Goal: Task Accomplishment & Management: Use online tool/utility

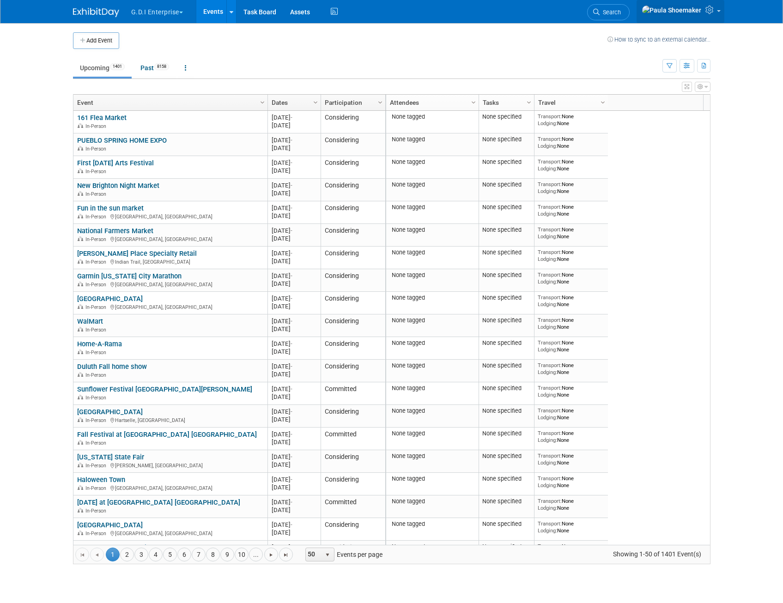
click at [719, 12] on span at bounding box center [719, 11] width 4 height 2
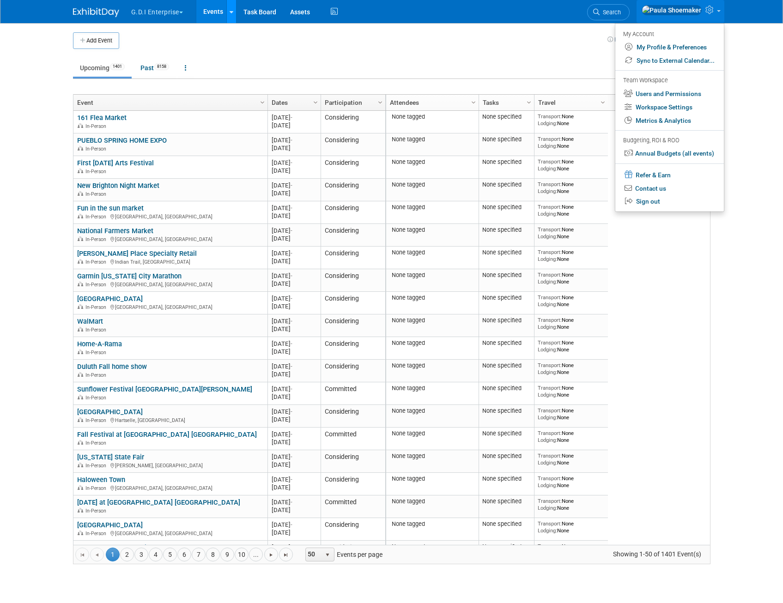
click at [233, 10] on icon at bounding box center [232, 12] width 4 height 6
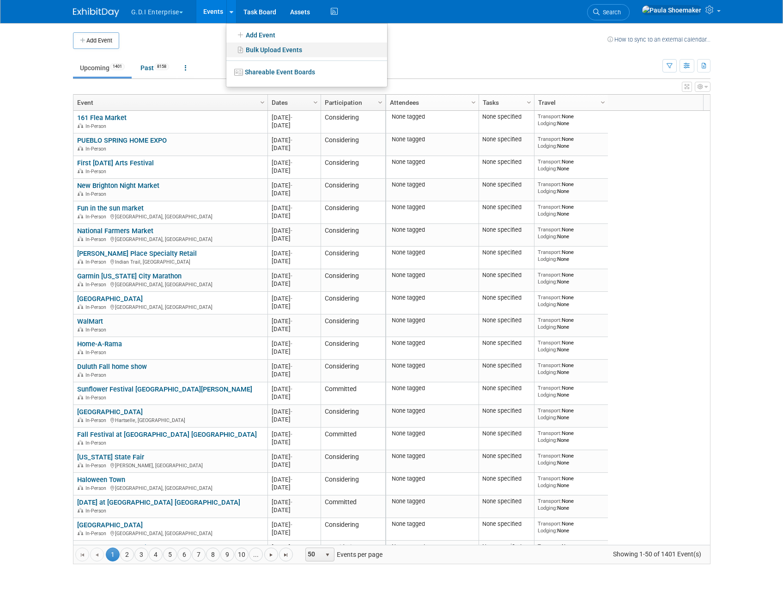
click at [262, 49] on link "Bulk Upload Events" at bounding box center [306, 50] width 161 height 15
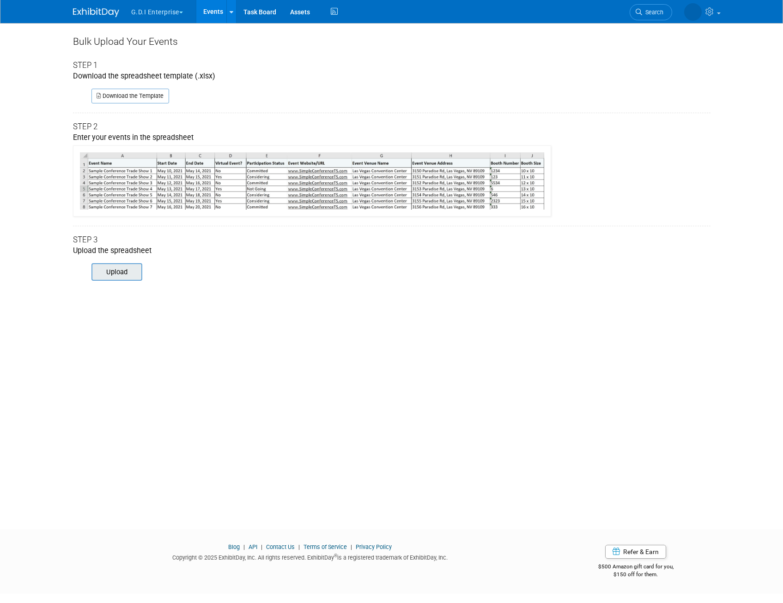
click at [125, 273] on input "file" at bounding box center [79, 272] width 126 height 16
type input "C:\fakepath\PE ExhibitDay-Event-Import.xlsx"
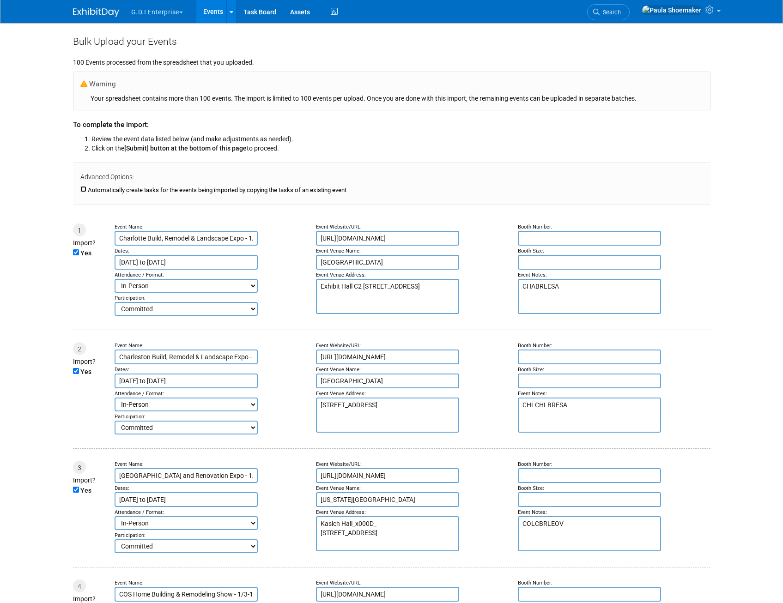
click at [85, 190] on input "Automatically create tasks for the events being imported by copying the tasks o…" at bounding box center [83, 189] width 6 height 6
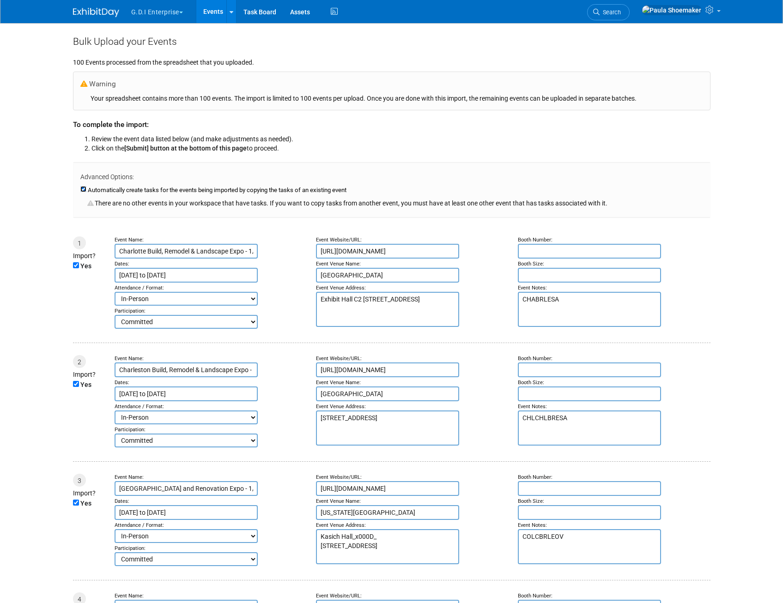
click at [81, 189] on input "Automatically create tasks for the events being imported by copying the tasks o…" at bounding box center [83, 189] width 6 height 6
checkbox input "false"
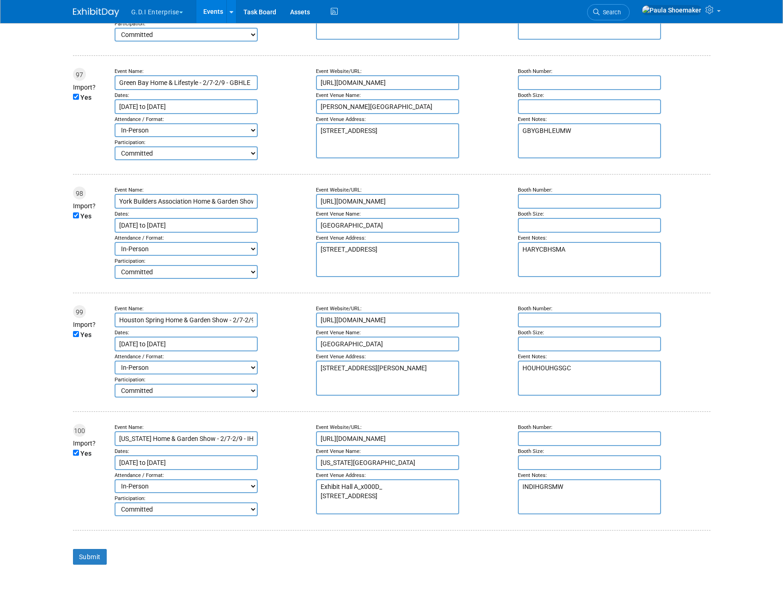
scroll to position [11728, 0]
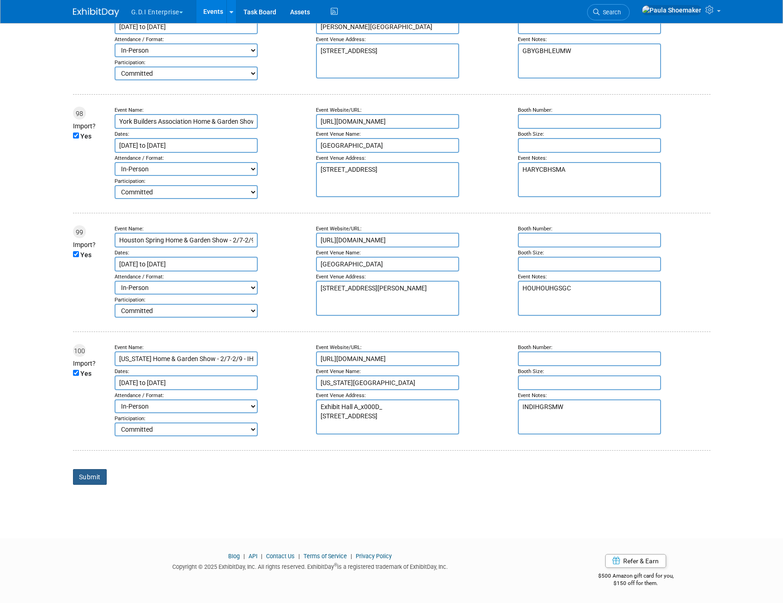
click at [85, 477] on input "Submit" at bounding box center [90, 477] width 34 height 16
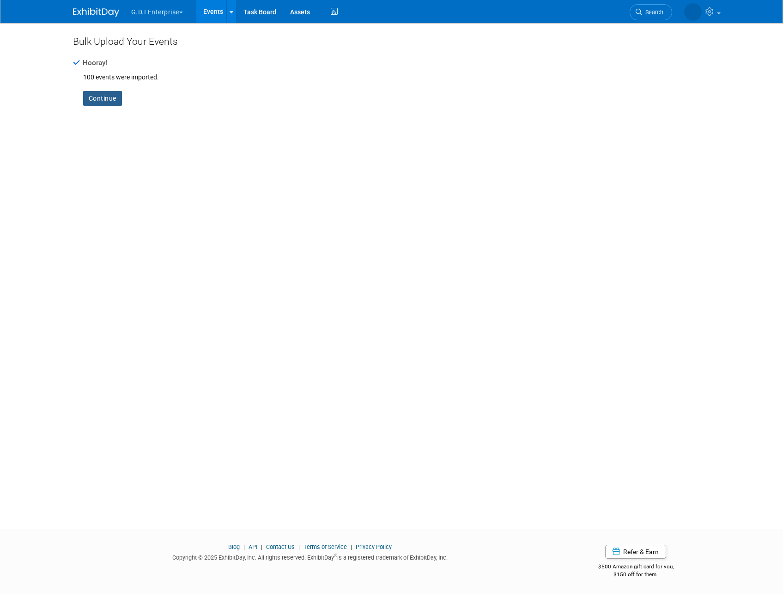
click at [95, 100] on link "Continue" at bounding box center [102, 98] width 39 height 15
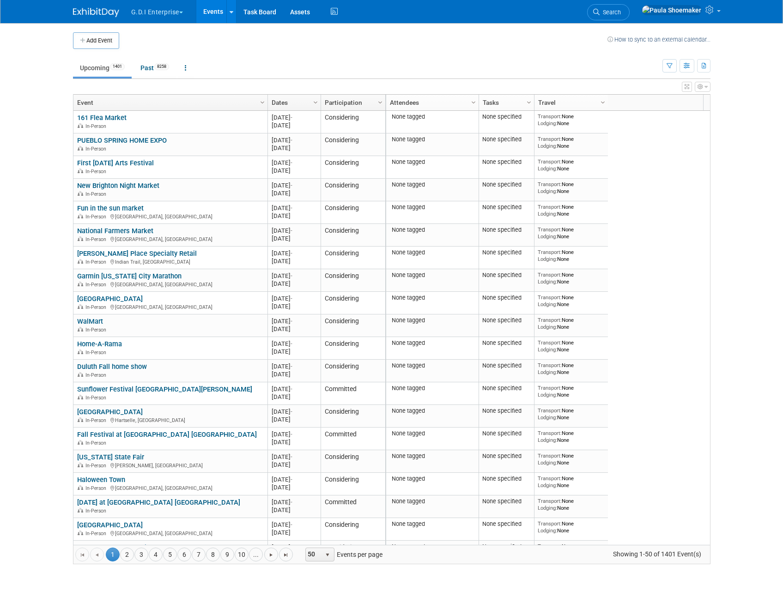
click at [285, 44] on td at bounding box center [363, 40] width 488 height 17
click at [235, 15] on link at bounding box center [231, 11] width 10 height 23
click at [270, 49] on link "Bulk Upload Events" at bounding box center [306, 50] width 161 height 15
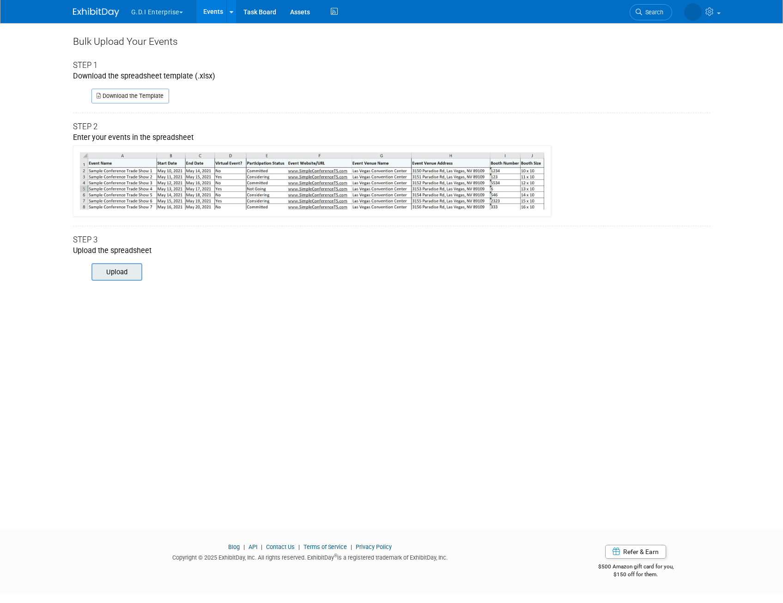
click at [128, 275] on input "file" at bounding box center [79, 272] width 126 height 16
type input "C:\fakepath\PE ED 2.xlsx"
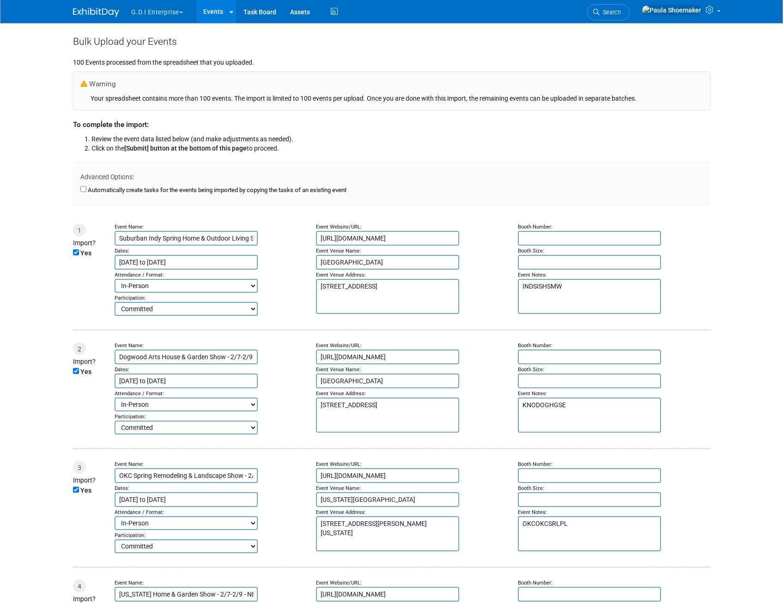
drag, startPoint x: 760, startPoint y: 202, endPoint x: 767, endPoint y: 184, distance: 18.9
click at [760, 201] on body "G.D.I Enterprise Explore: My Workspaces 2 Go to Workspace:" at bounding box center [391, 301] width 783 height 603
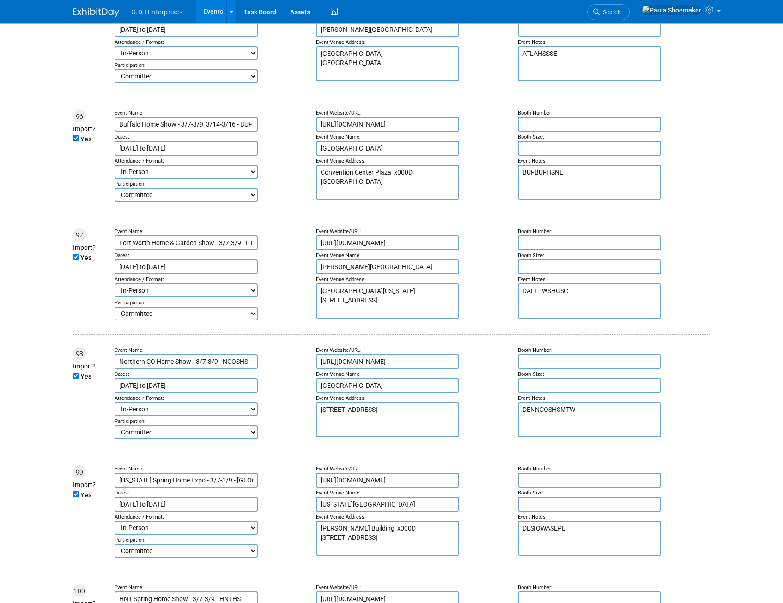
scroll to position [11728, 0]
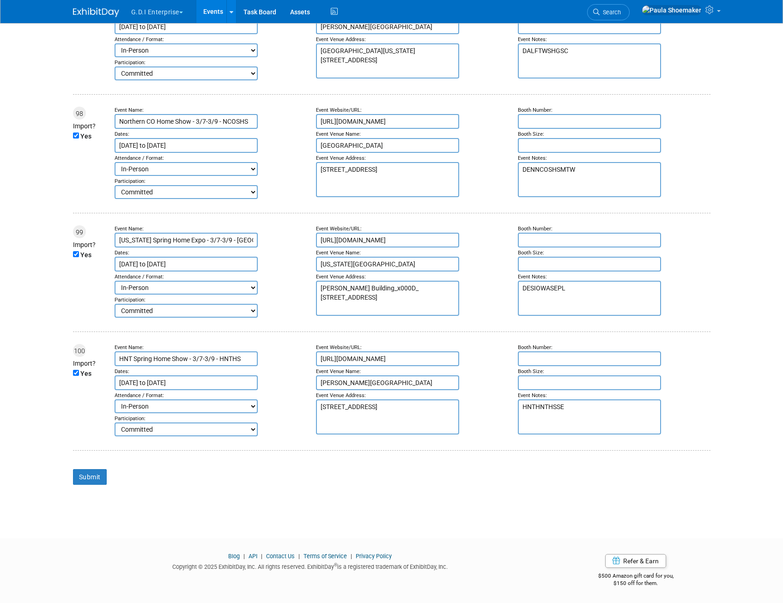
click at [351, 495] on div "Submit" at bounding box center [392, 483] width 638 height 41
click at [96, 476] on input "Submit" at bounding box center [90, 477] width 34 height 16
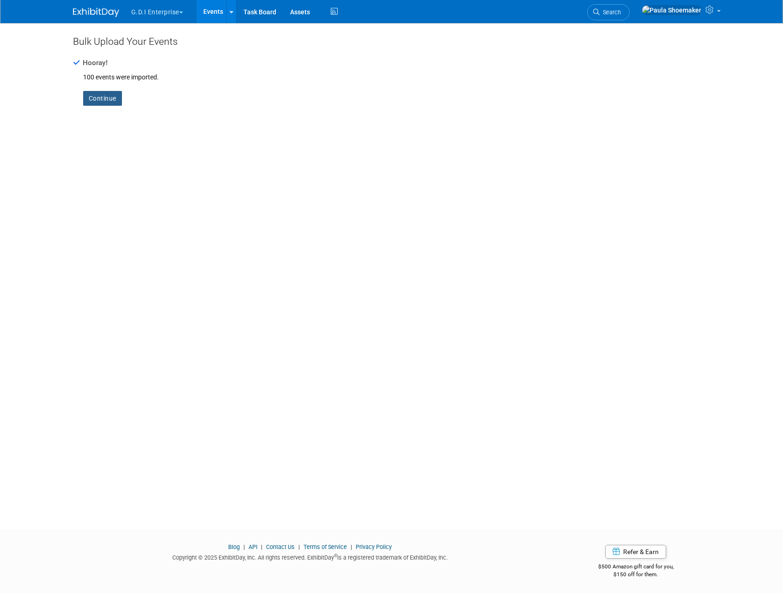
click at [106, 97] on link "Continue" at bounding box center [102, 98] width 39 height 15
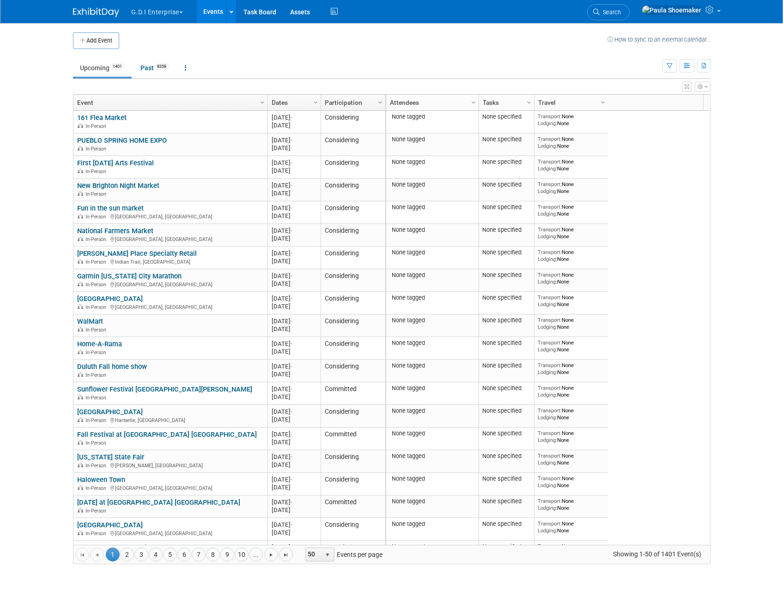
click at [761, 393] on body "G.D.I Enterprise Explore: My Workspaces 2 Go to Workspace: G.D.I Enterprise Gre…" at bounding box center [391, 301] width 783 height 603
click at [231, 12] on icon at bounding box center [232, 12] width 4 height 6
click at [291, 50] on link "Bulk Upload Events" at bounding box center [306, 50] width 161 height 15
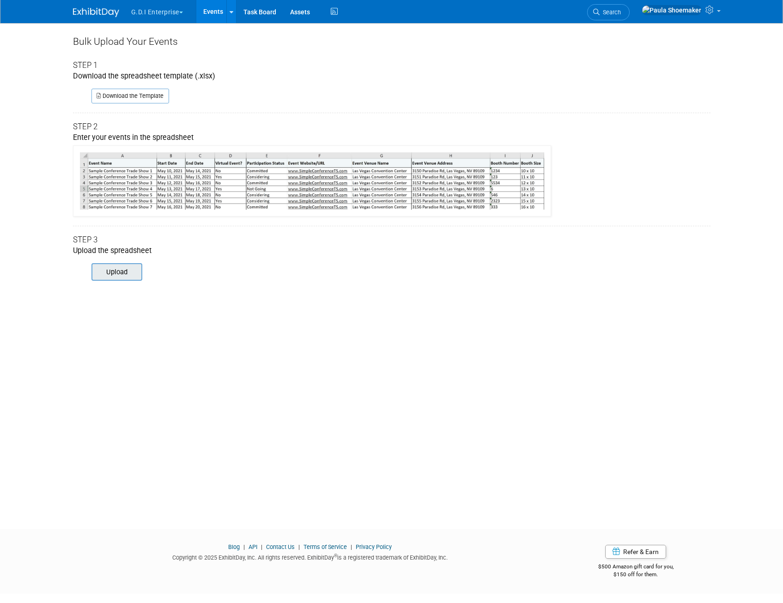
click at [108, 278] on input "file" at bounding box center [79, 272] width 126 height 16
type input "C:\fakepath\PE ED 2.xlsx"
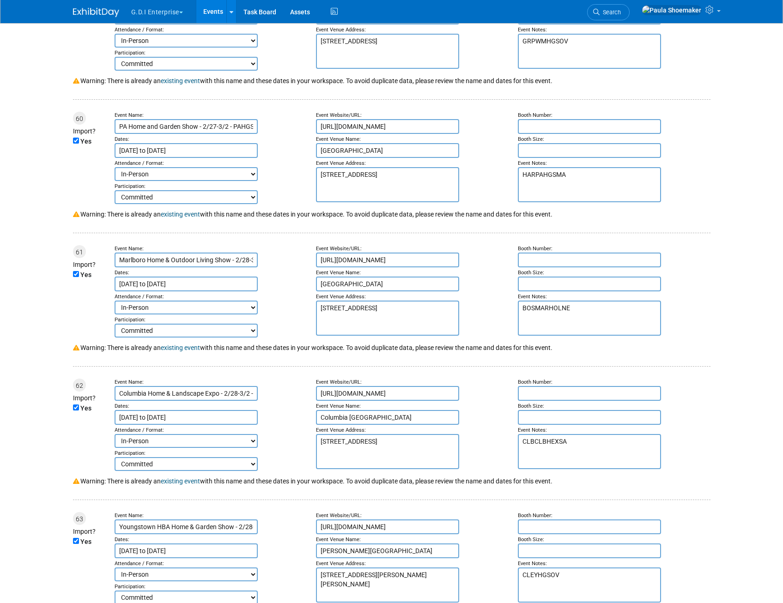
scroll to position [7926, 0]
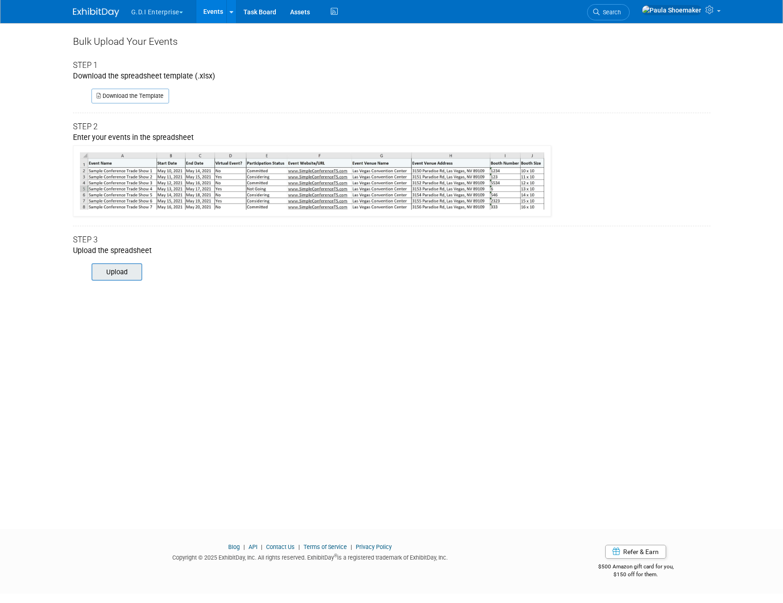
click at [119, 275] on input "file" at bounding box center [79, 272] width 126 height 16
type input "C:\fakepath\PE ED 2.xlsx"
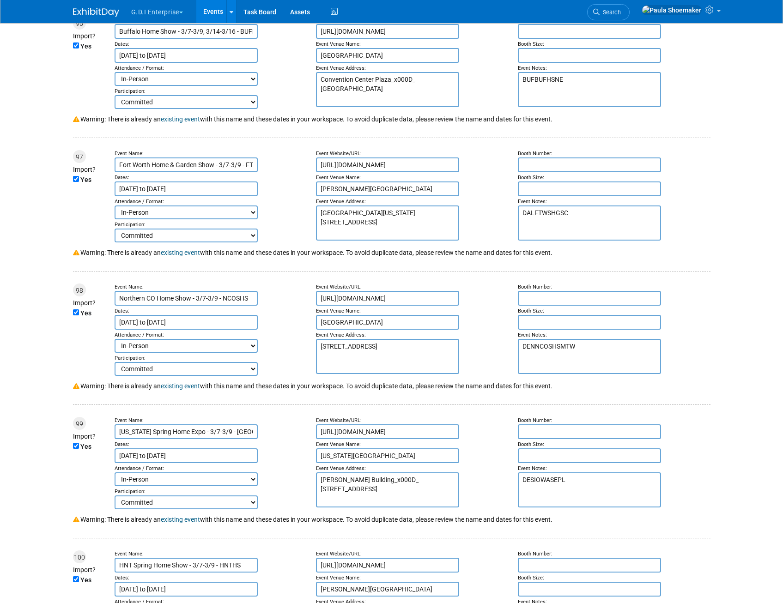
scroll to position [13207, 0]
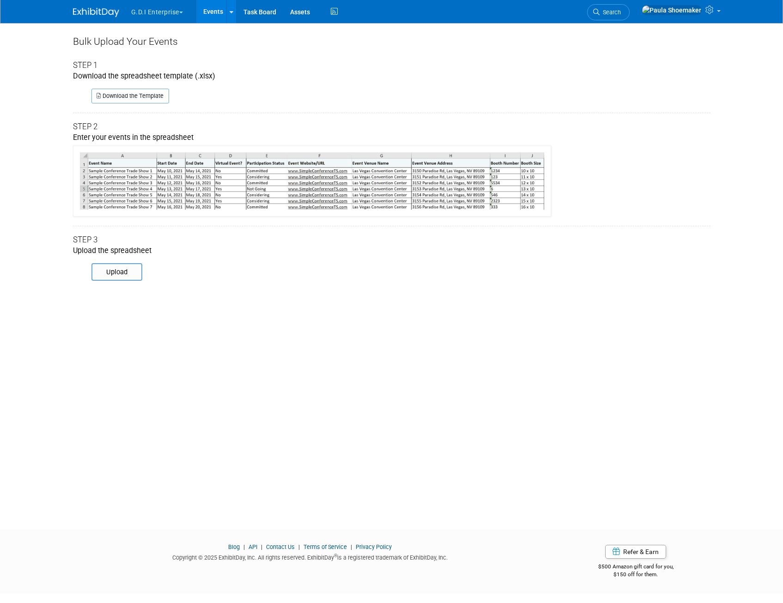
click at [639, 219] on div "Bulk Upload Your Events Step 1 Download the spreadsheet template (.xlsx) Downlo…" at bounding box center [392, 143] width 638 height 240
click at [120, 274] on input "file" at bounding box center [79, 272] width 126 height 16
type input "C:\fakepath\PE ED 3.xlsx"
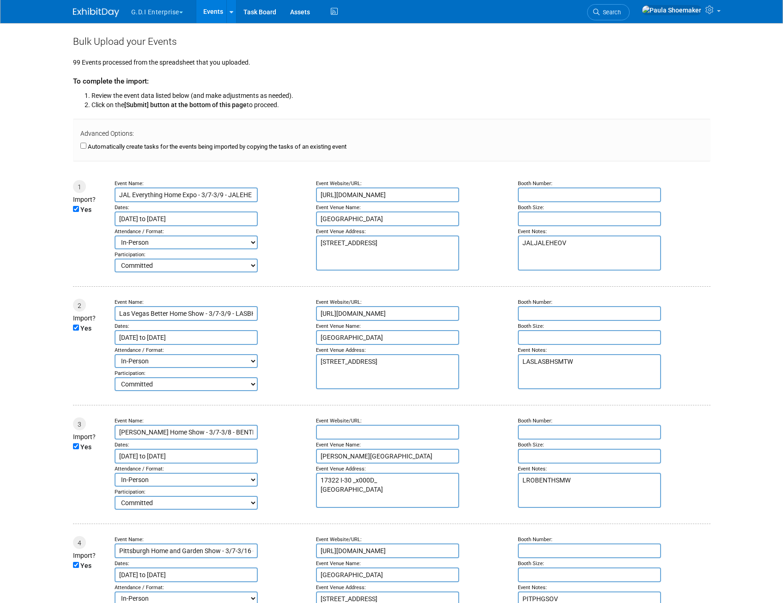
drag, startPoint x: 743, startPoint y: 243, endPoint x: 758, endPoint y: 227, distance: 21.6
click at [743, 243] on body "G.D.I Enterprise Explore: My Workspaces 2 Go to Workspace:" at bounding box center [391, 301] width 783 height 603
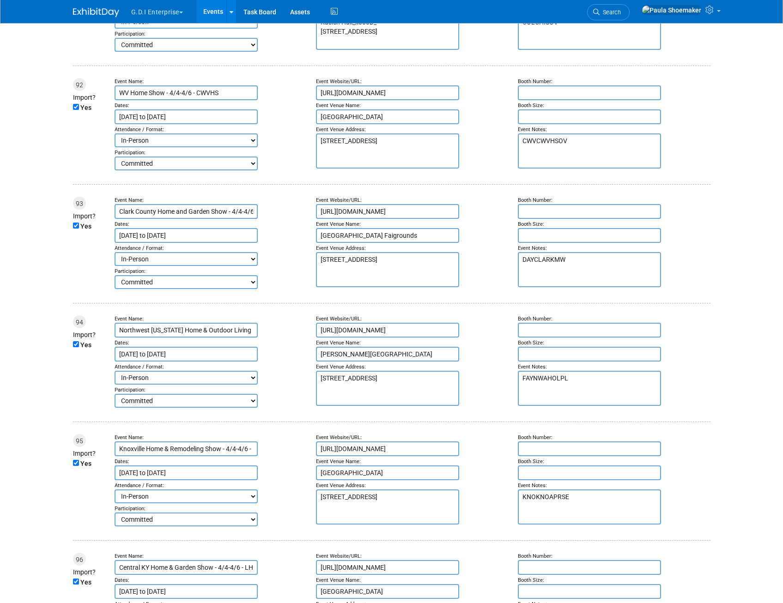
scroll to position [11565, 0]
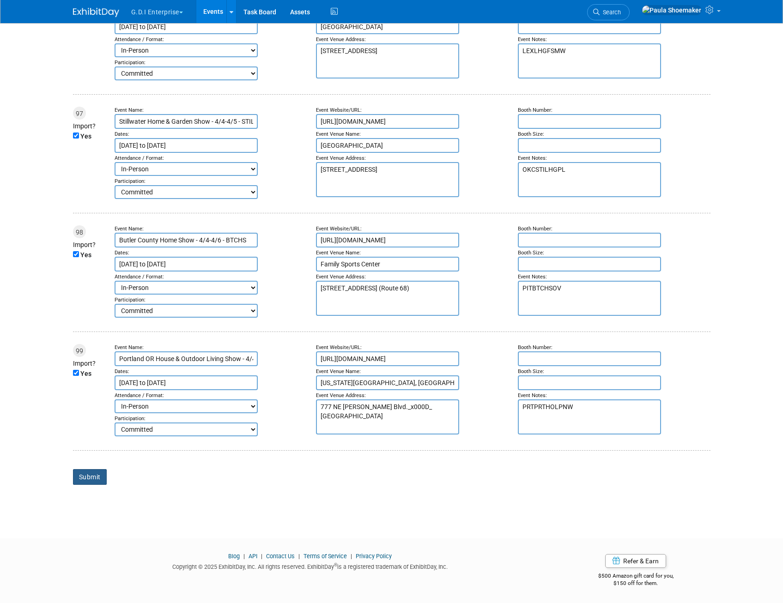
click at [86, 475] on input "Submit" at bounding box center [90, 477] width 34 height 16
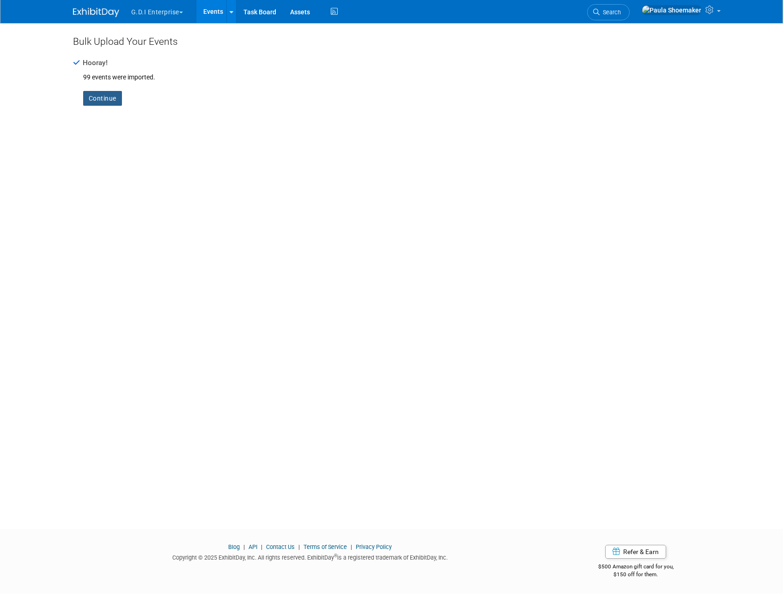
click at [113, 97] on link "Continue" at bounding box center [102, 98] width 39 height 15
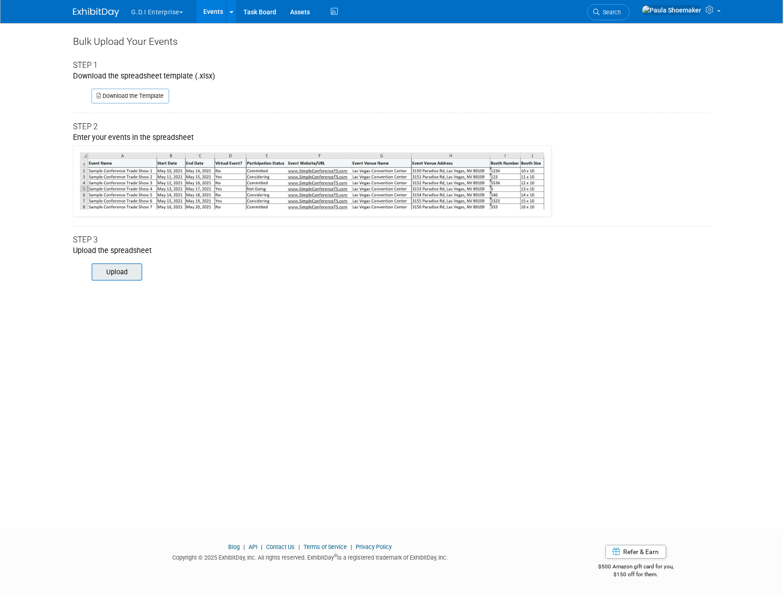
click at [114, 274] on input "file" at bounding box center [79, 272] width 126 height 16
type input "C:\fakepath\PE ED 4.xlsx"
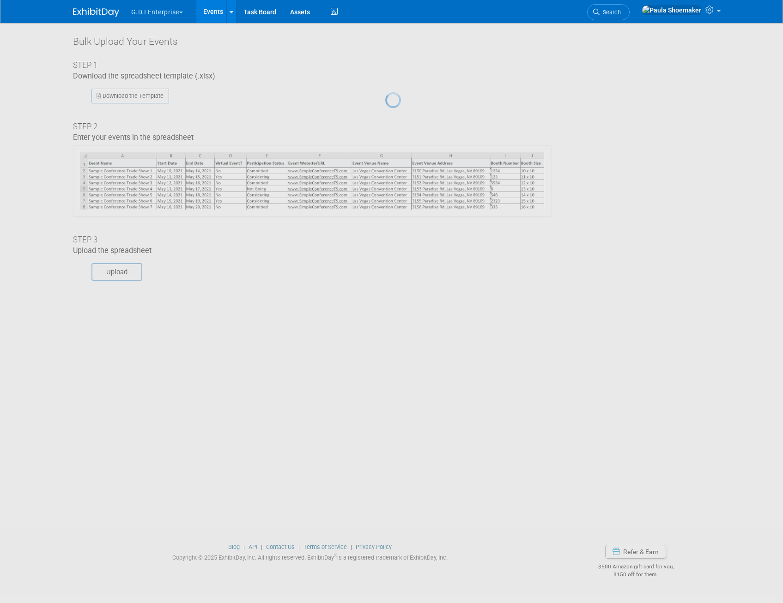
click at [385, 274] on div at bounding box center [391, 301] width 13 height 603
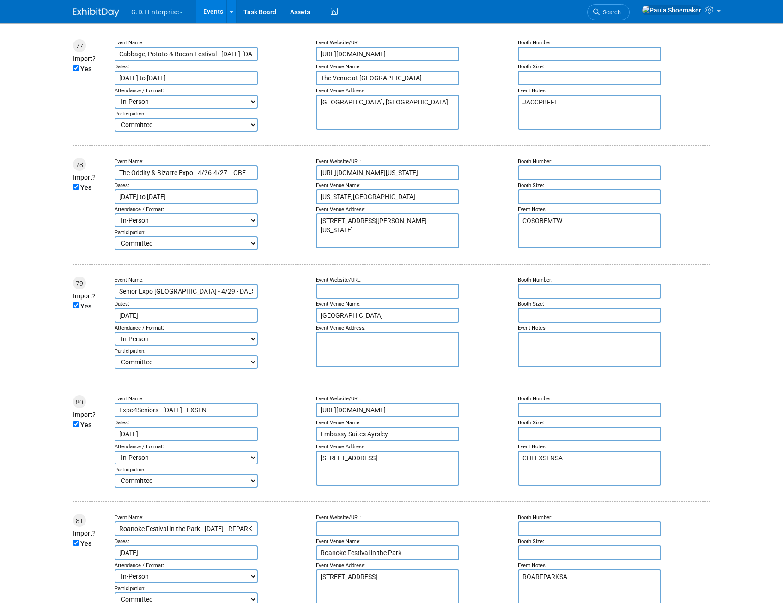
scroll to position [11728, 0]
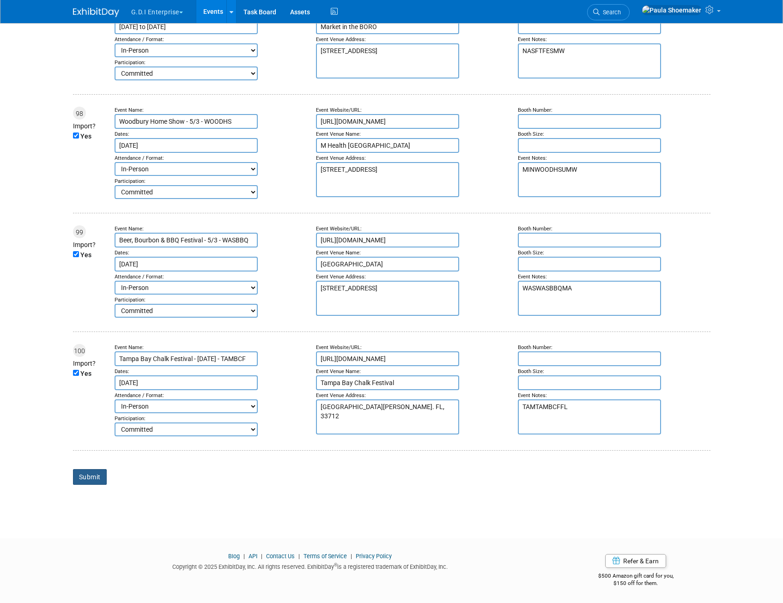
click at [97, 479] on input "Submit" at bounding box center [90, 477] width 34 height 16
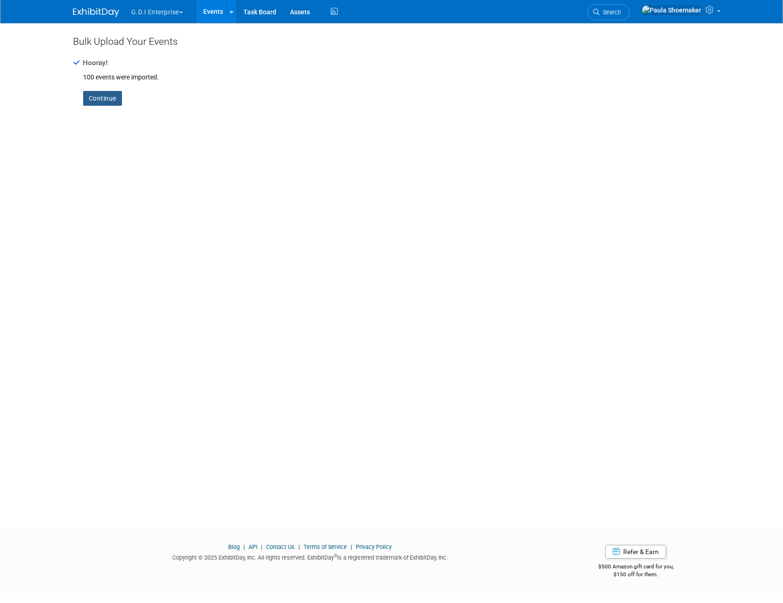
click at [100, 96] on link "Continue" at bounding box center [102, 98] width 39 height 15
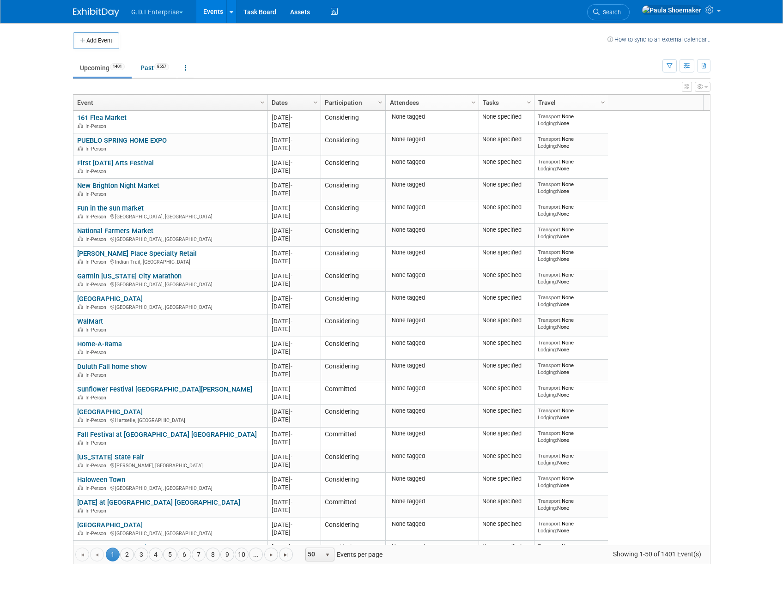
click at [310, 573] on div "Add Event How to sync to an external calendar... New Event Duplicate Event Warn…" at bounding box center [392, 303] width 652 height 560
click at [232, 14] on icon at bounding box center [232, 12] width 4 height 6
click at [274, 50] on link "Bulk Upload Events" at bounding box center [306, 50] width 161 height 15
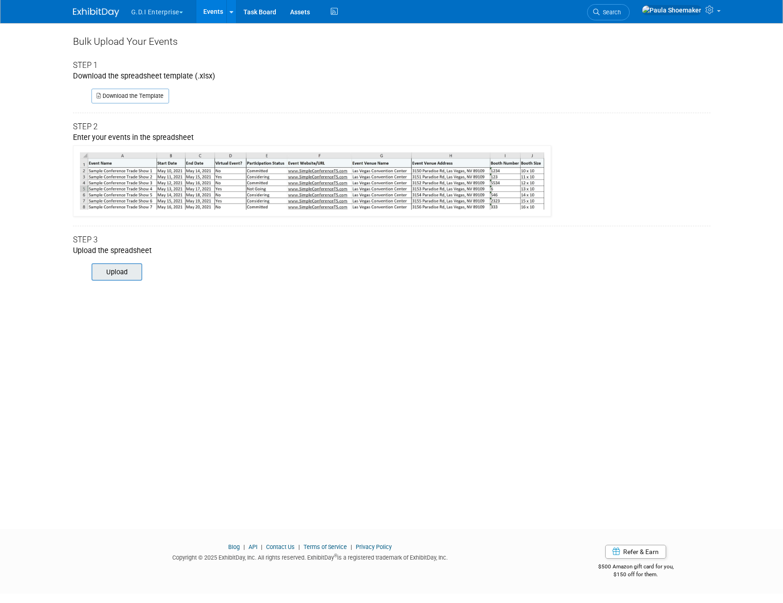
click at [110, 274] on input "file" at bounding box center [79, 272] width 126 height 16
type input "C:\fakepath\PE ED 5.xlsx"
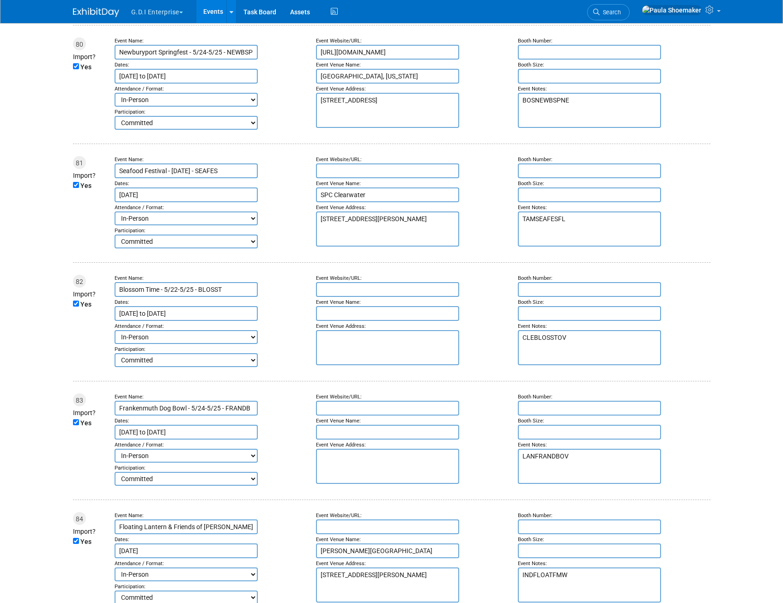
scroll to position [11743, 0]
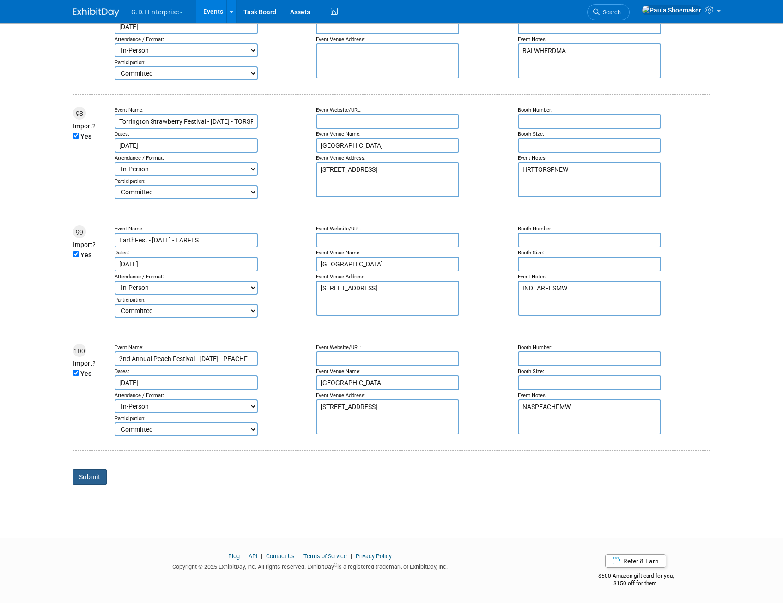
click at [92, 476] on input "Submit" at bounding box center [90, 477] width 34 height 16
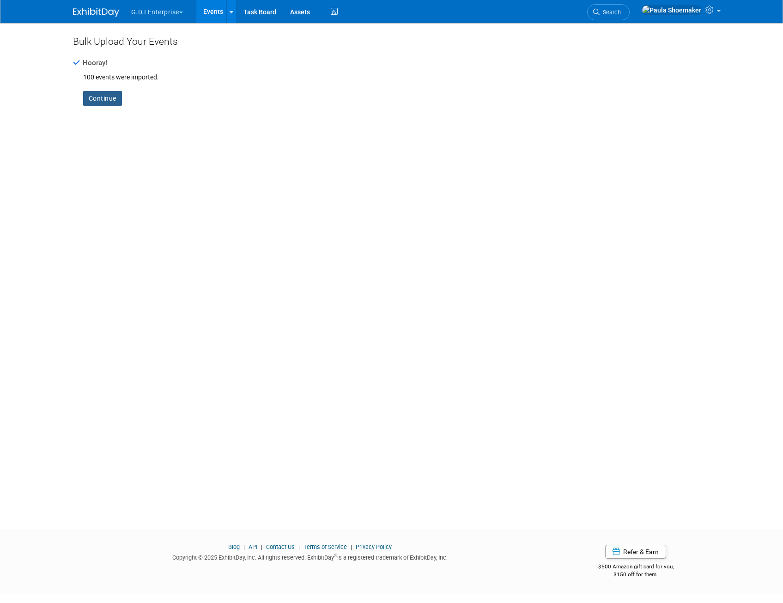
click at [99, 102] on link "Continue" at bounding box center [102, 98] width 39 height 15
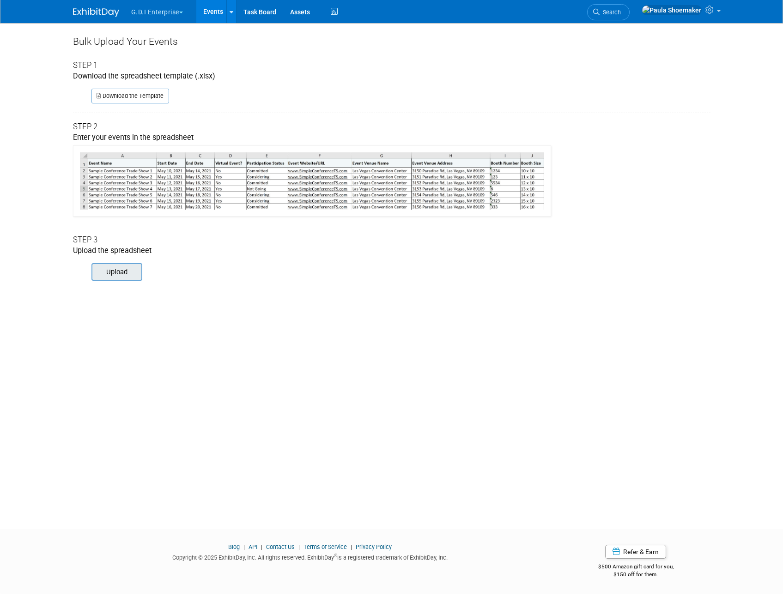
click at [122, 273] on input "file" at bounding box center [79, 272] width 126 height 16
type input "C:\fakepath\PE ED 6.xlsx"
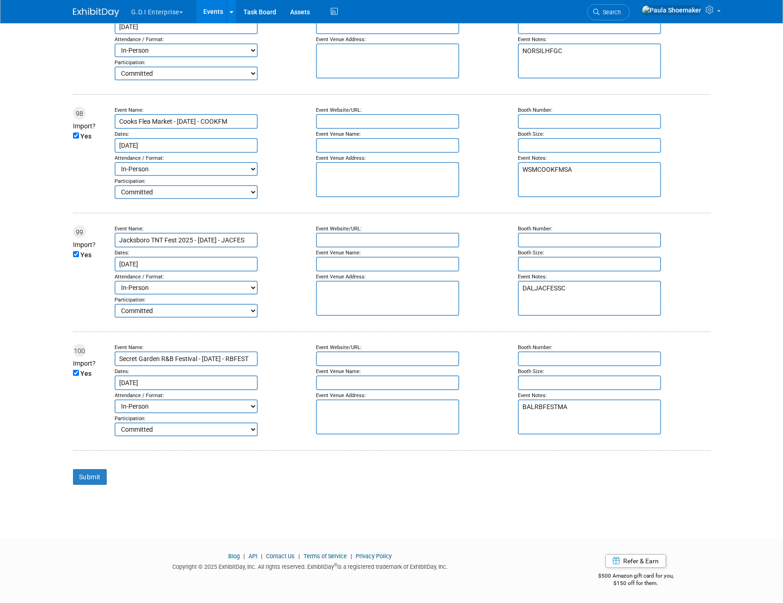
scroll to position [11728, 0]
click at [92, 478] on input "Submit" at bounding box center [90, 477] width 34 height 16
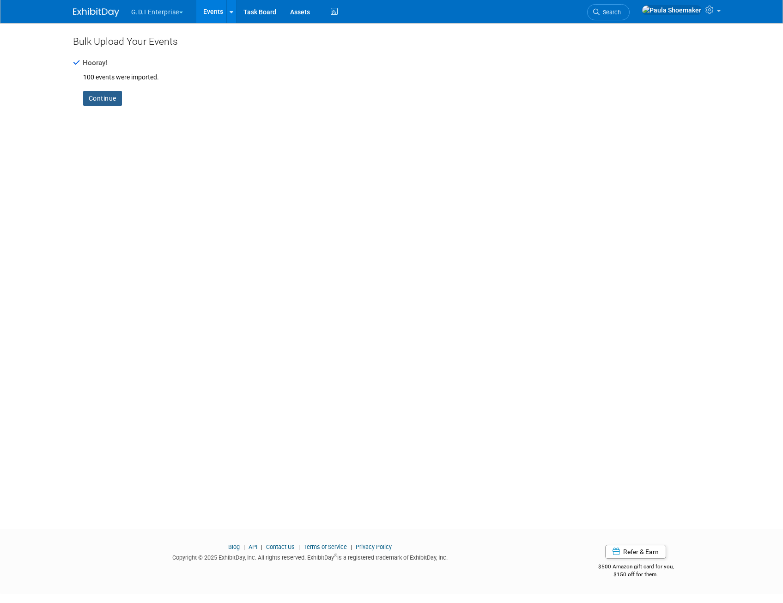
click at [103, 93] on link "Continue" at bounding box center [102, 98] width 39 height 15
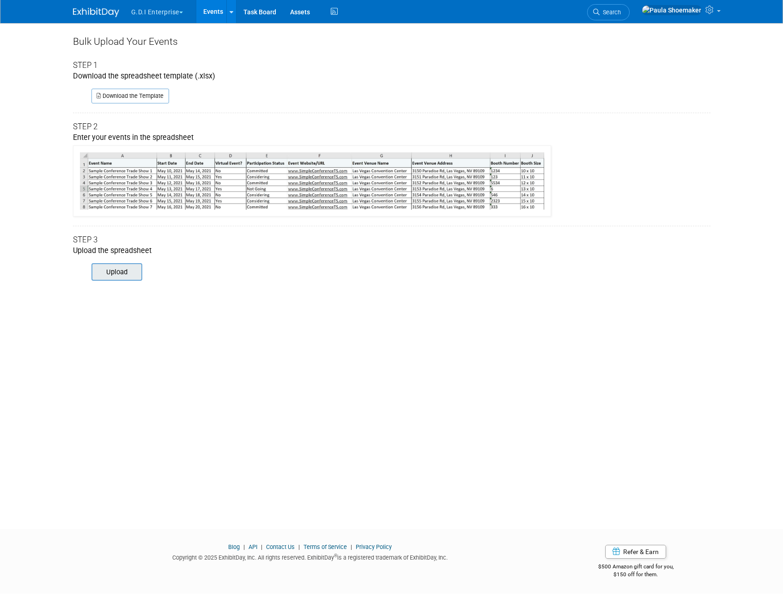
click at [114, 280] on div "Upload" at bounding box center [116, 272] width 51 height 18
click at [117, 274] on input "file" at bounding box center [79, 272] width 126 height 16
type input "C:\fakepath\PE ED 7.xlsx"
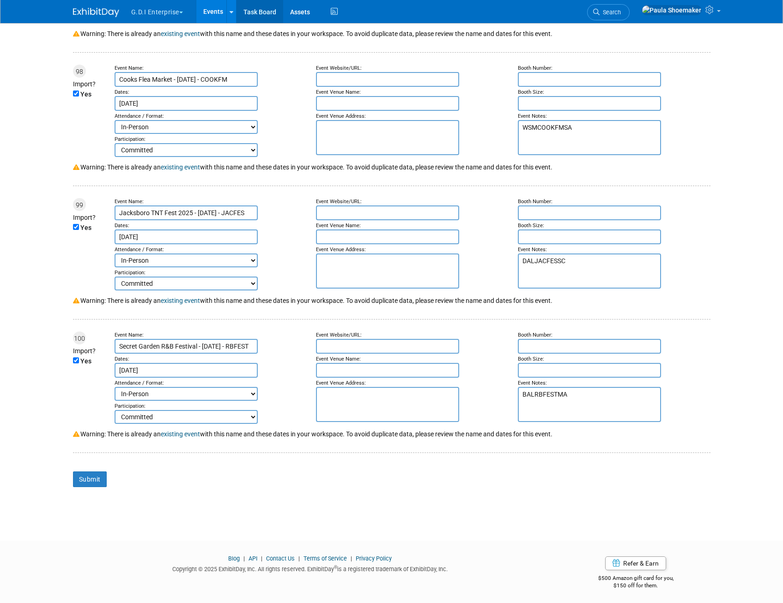
scroll to position [11584, 0]
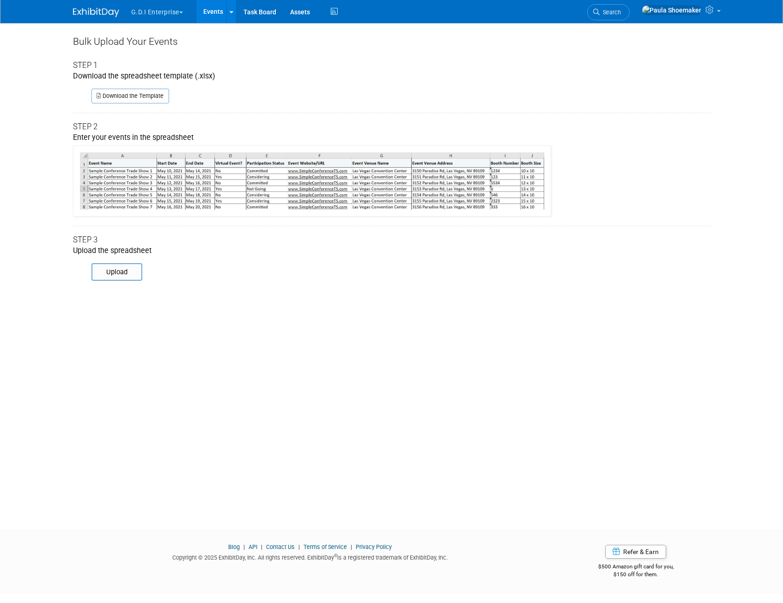
click at [393, 302] on div "Bulk Upload Your Events Step 1 Download the spreadsheet template (.xlsx) Downlo…" at bounding box center [392, 268] width 652 height 490
click at [392, 276] on div "Bulk Upload Your Events Step 1 Download the spreadsheet template (.xlsx) Downlo…" at bounding box center [392, 268] width 652 height 490
click at [123, 273] on input "file" at bounding box center [79, 272] width 126 height 16
type input "C:\fakepath\PE ED 8.xlsx"
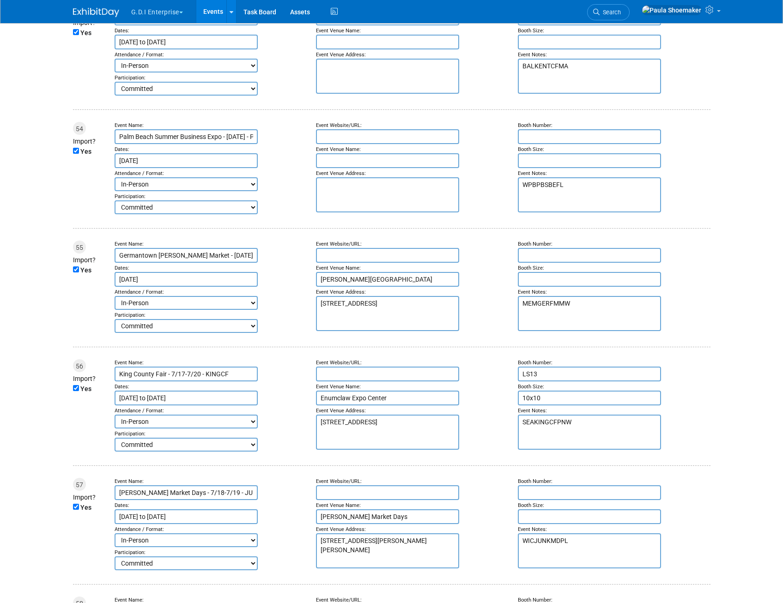
scroll to position [6658, 0]
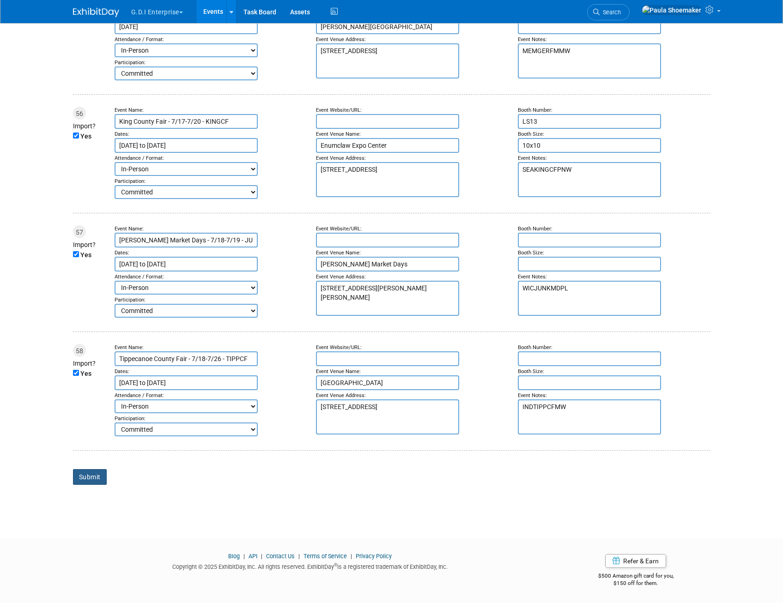
click at [90, 478] on input "Submit" at bounding box center [90, 477] width 34 height 16
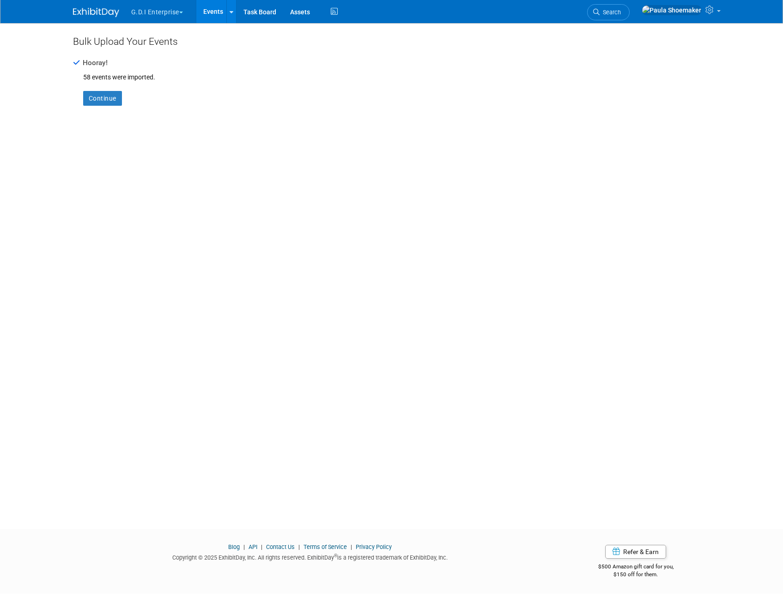
click at [644, 137] on div "Bulk Upload Your Events Hooray! 58 events were imported. Continue" at bounding box center [392, 268] width 652 height 490
click at [97, 102] on link "Continue" at bounding box center [102, 98] width 39 height 15
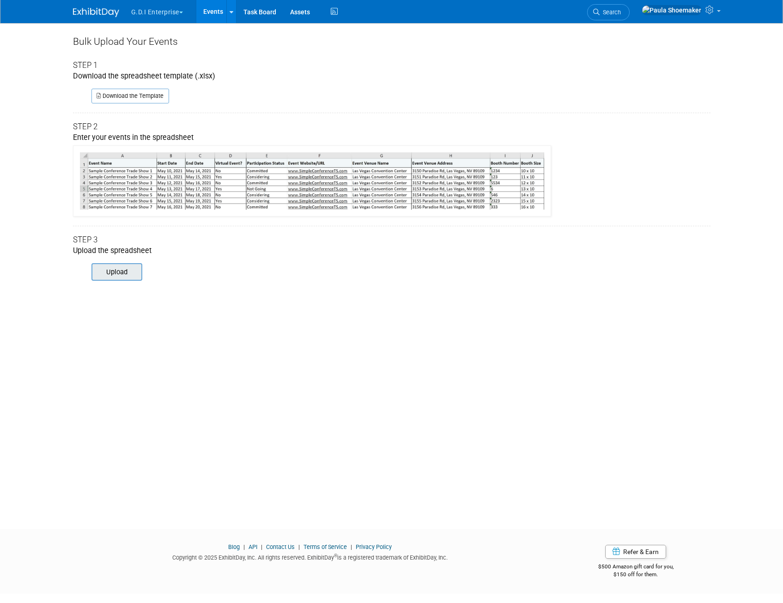
click at [116, 275] on input "file" at bounding box center [79, 272] width 126 height 16
type input "C:\fakepath\PE ED 9.xlsx"
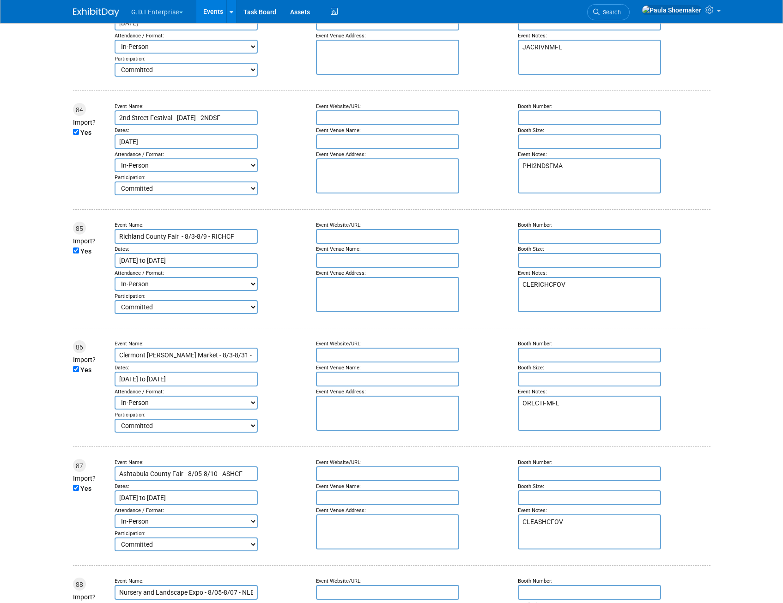
scroll to position [11728, 0]
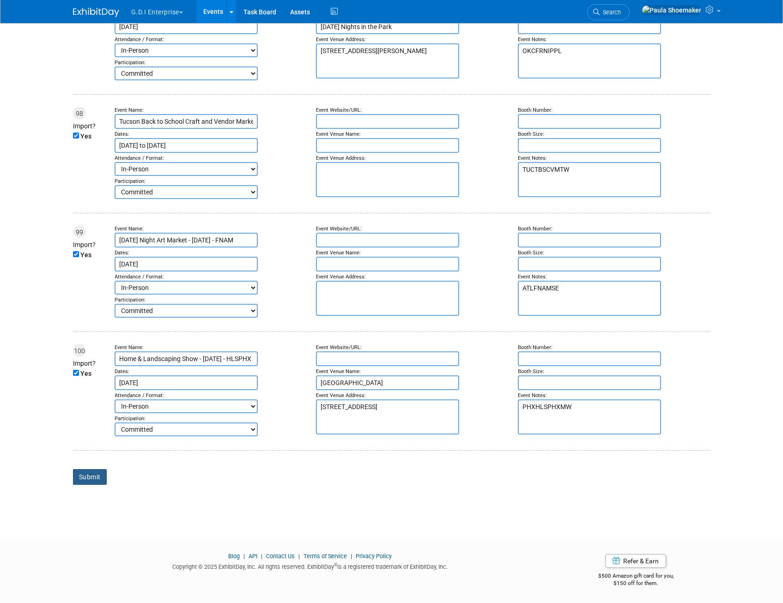
click at [91, 478] on input "Submit" at bounding box center [90, 477] width 34 height 16
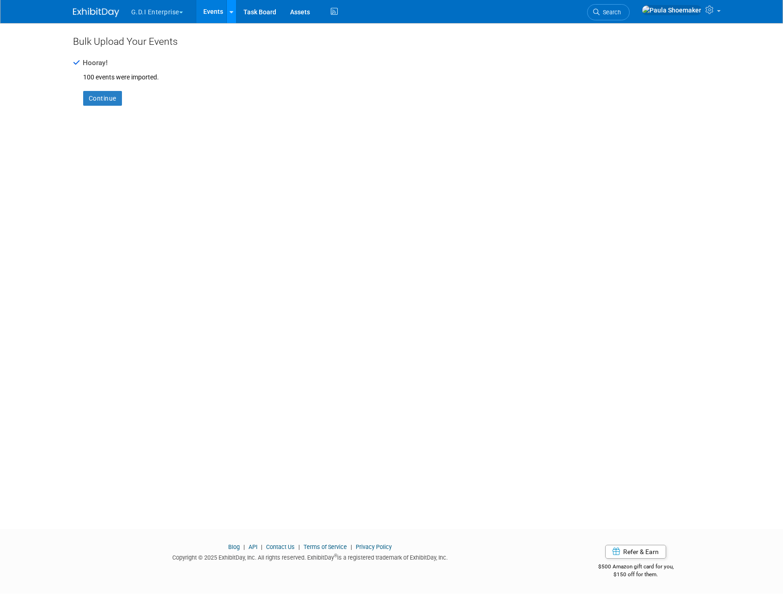
click at [235, 15] on link at bounding box center [231, 11] width 10 height 23
click at [262, 49] on link "Bulk Upload Events" at bounding box center [306, 49] width 161 height 15
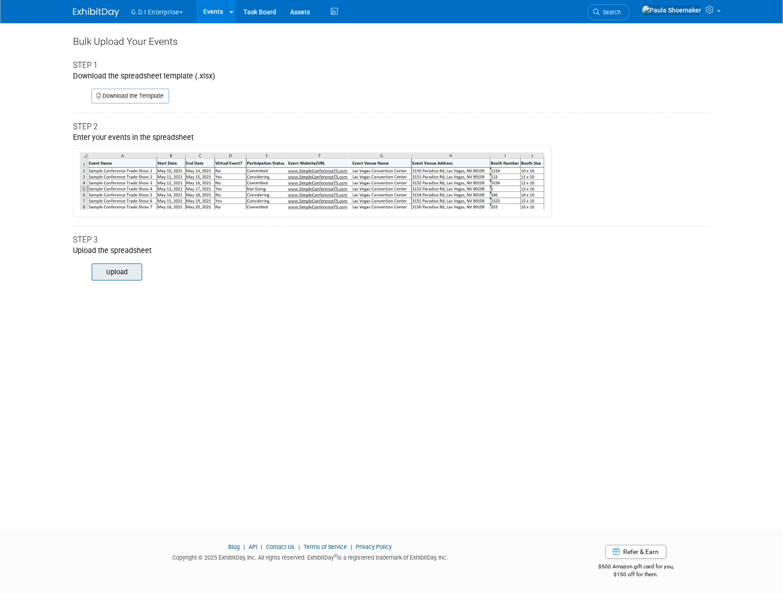
click at [104, 278] on input "file" at bounding box center [79, 272] width 126 height 16
type input "C:\fakepath\PE ED 10.xlsx"
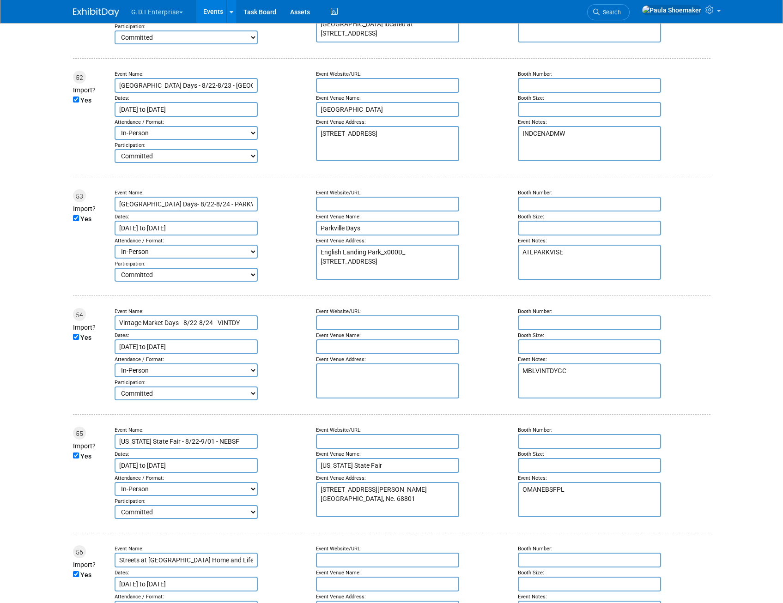
scroll to position [6898, 0]
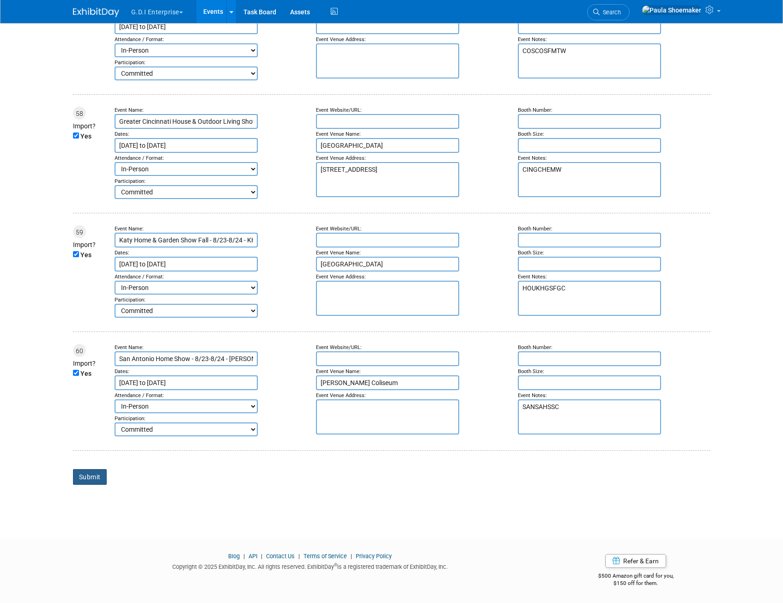
click at [89, 478] on input "Submit" at bounding box center [90, 477] width 34 height 16
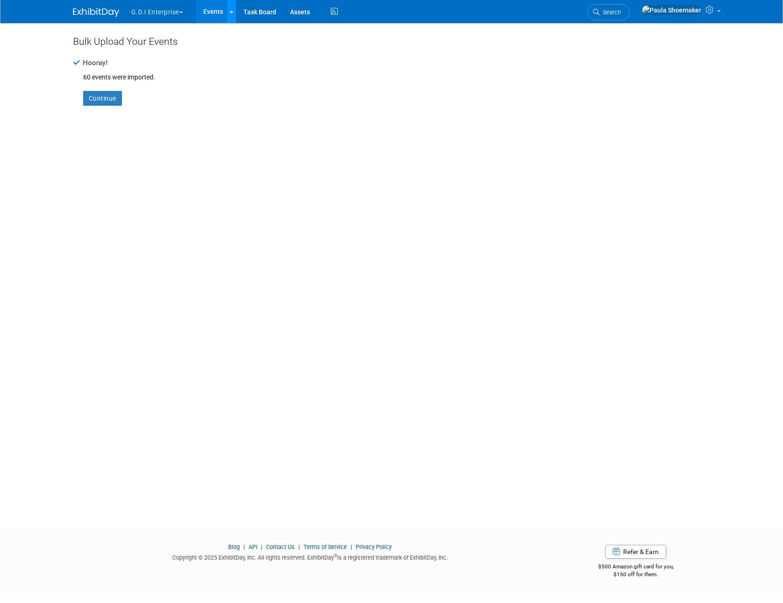
click at [236, 12] on link at bounding box center [231, 11] width 10 height 23
click at [276, 46] on link "Bulk Upload Events" at bounding box center [306, 49] width 161 height 15
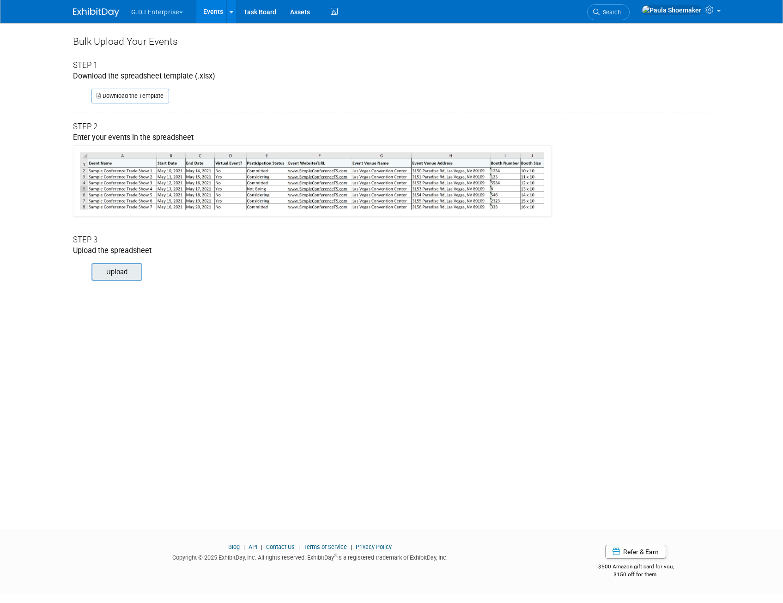
click at [117, 268] on input "file" at bounding box center [79, 272] width 126 height 16
type input "C:\fakepath\PE ED 11.xlsx"
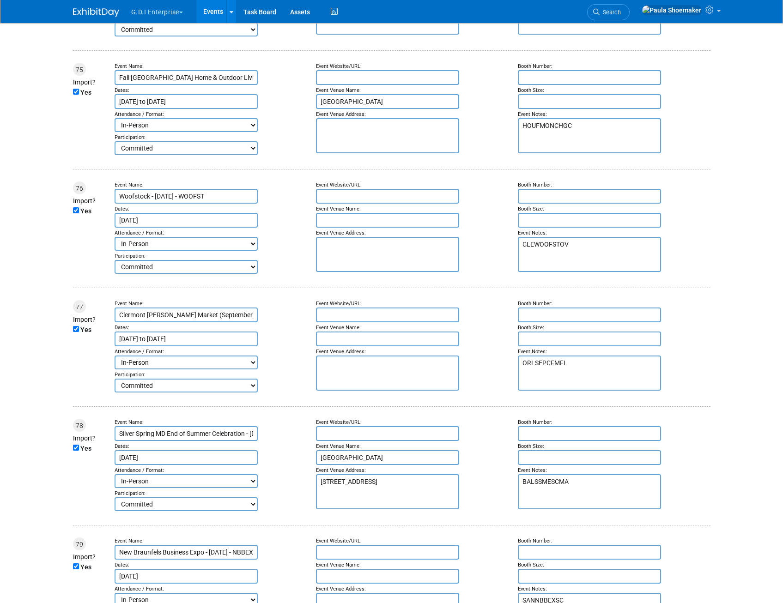
scroll to position [10249, 0]
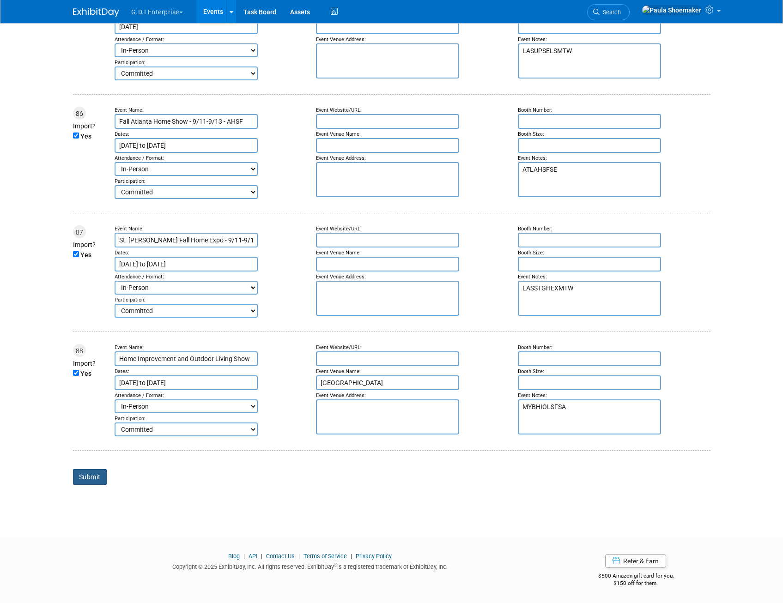
click at [94, 478] on input "Submit" at bounding box center [90, 477] width 34 height 16
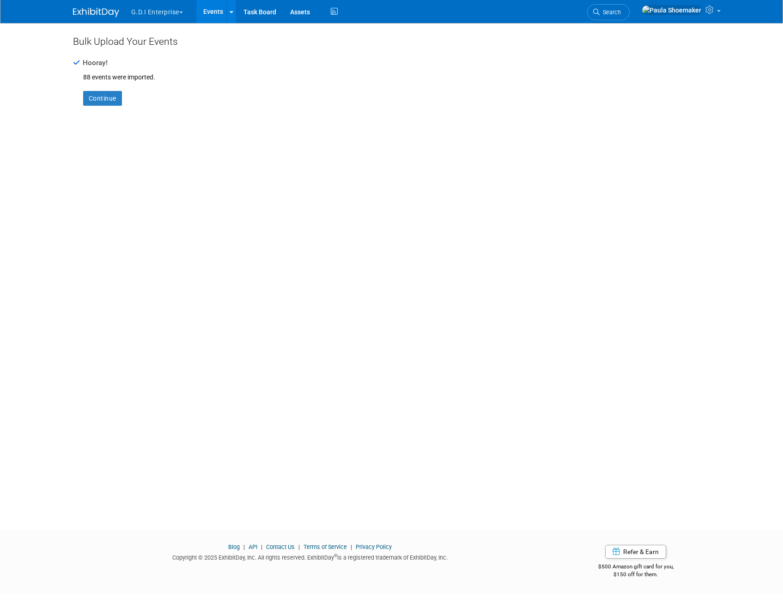
click at [469, 113] on div "Continue" at bounding box center [392, 103] width 638 height 43
click at [233, 14] on icon at bounding box center [232, 12] width 4 height 6
click at [286, 47] on link "Bulk Upload Events" at bounding box center [306, 49] width 161 height 15
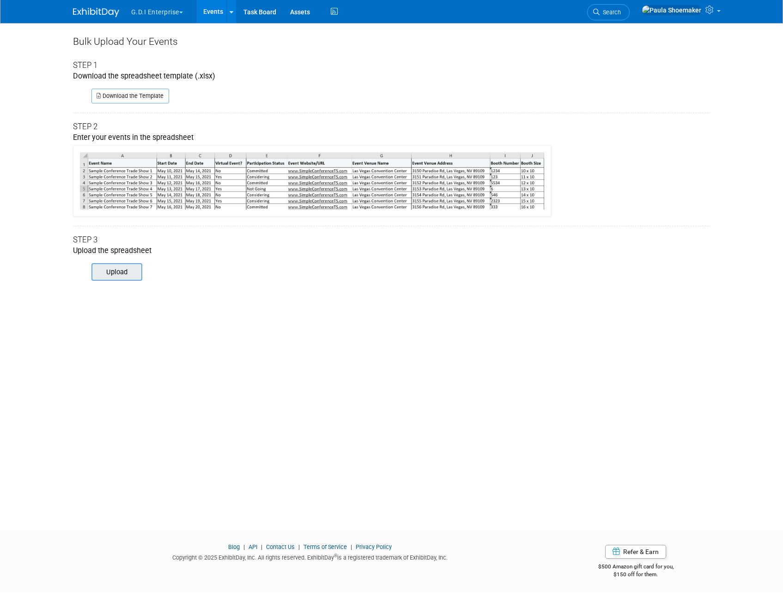
click at [109, 277] on input "file" at bounding box center [79, 272] width 126 height 16
type input "C:\fakepath\PE ED 12.xlsx"
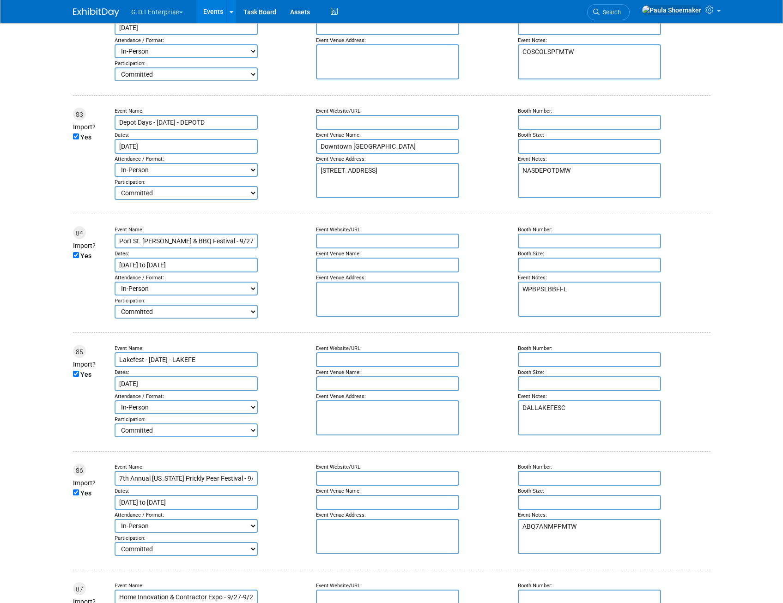
scroll to position [10488, 0]
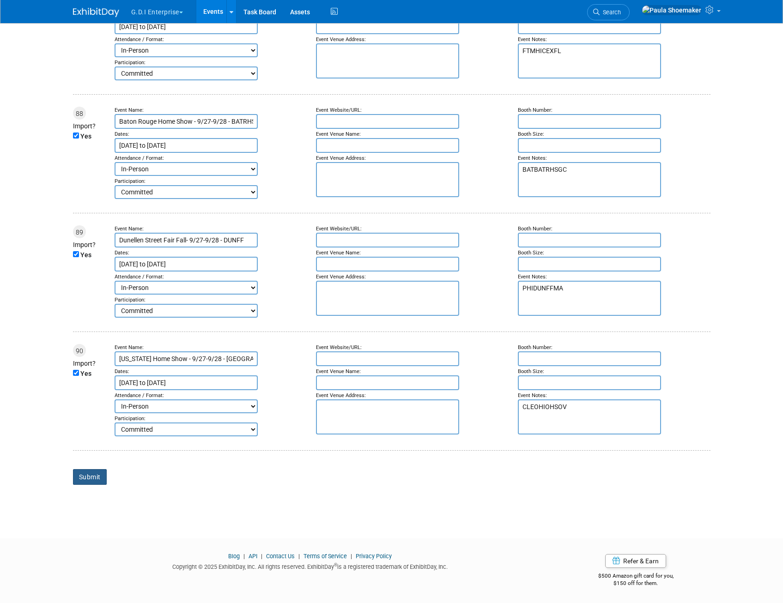
click at [84, 476] on input "Submit" at bounding box center [90, 477] width 34 height 16
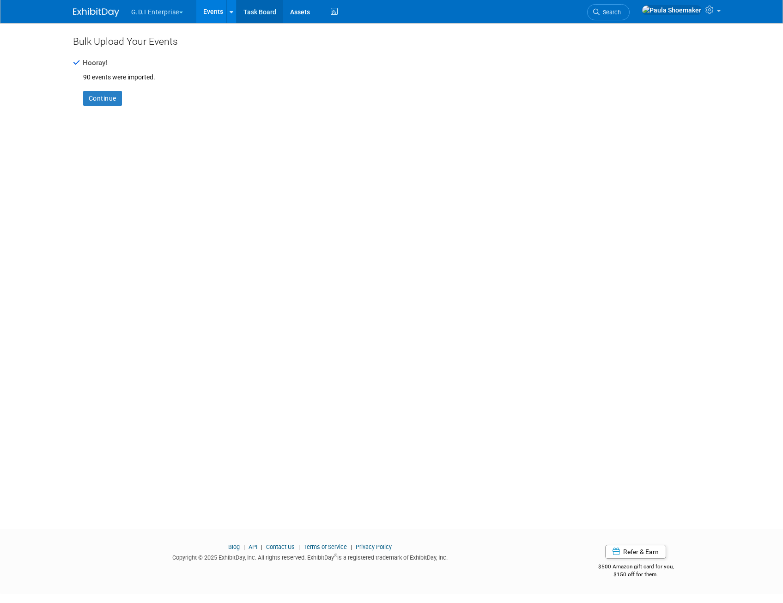
click at [237, 8] on link "Task Board" at bounding box center [260, 11] width 47 height 23
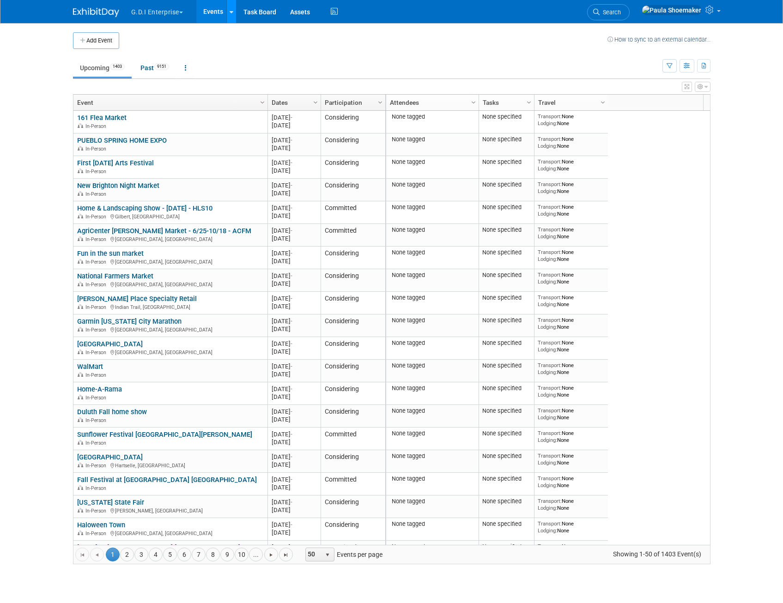
click at [233, 13] on icon at bounding box center [232, 12] width 4 height 6
click at [279, 49] on link "Bulk Upload Events" at bounding box center [306, 50] width 161 height 15
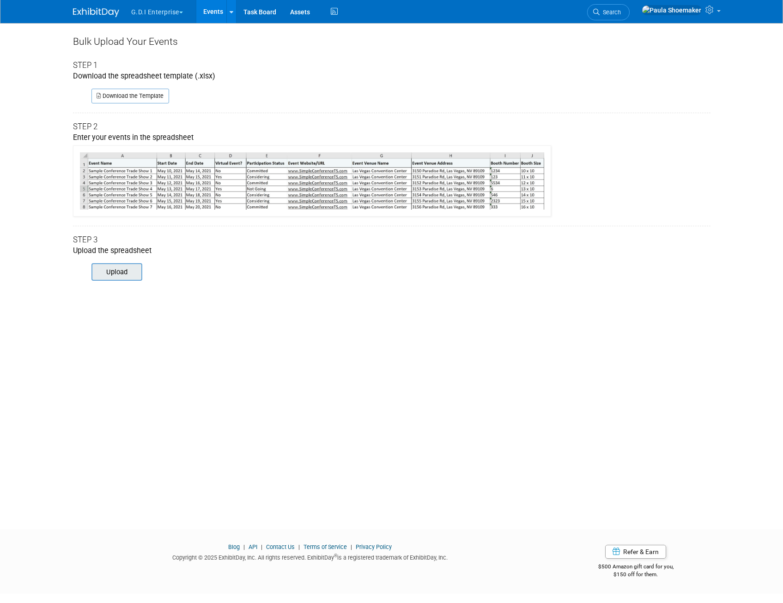
click at [112, 277] on input "file" at bounding box center [79, 272] width 126 height 16
type input "C:\fakepath\PE ED 13.xlsx"
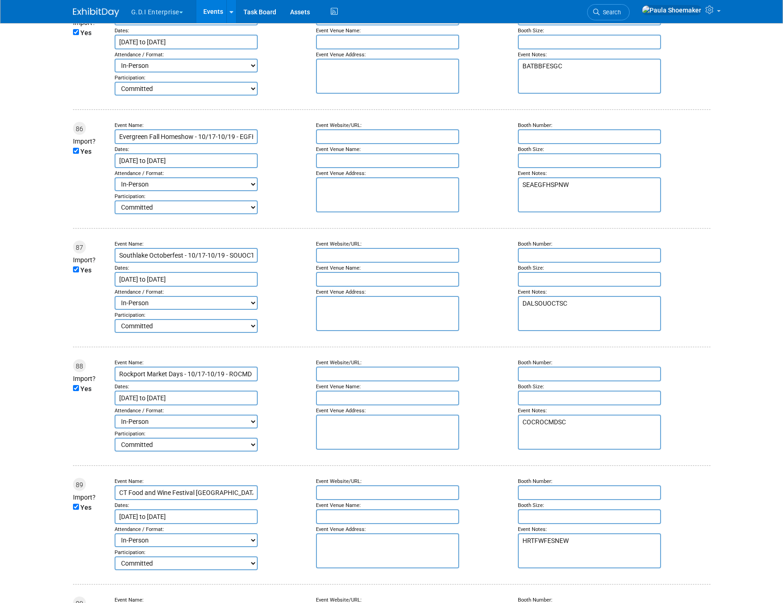
scroll to position [10727, 0]
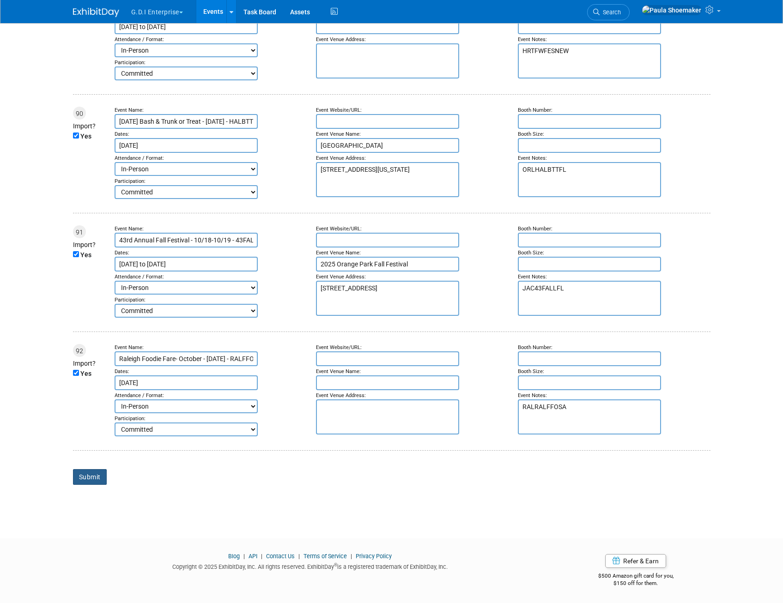
click at [96, 475] on input "Submit" at bounding box center [90, 477] width 34 height 16
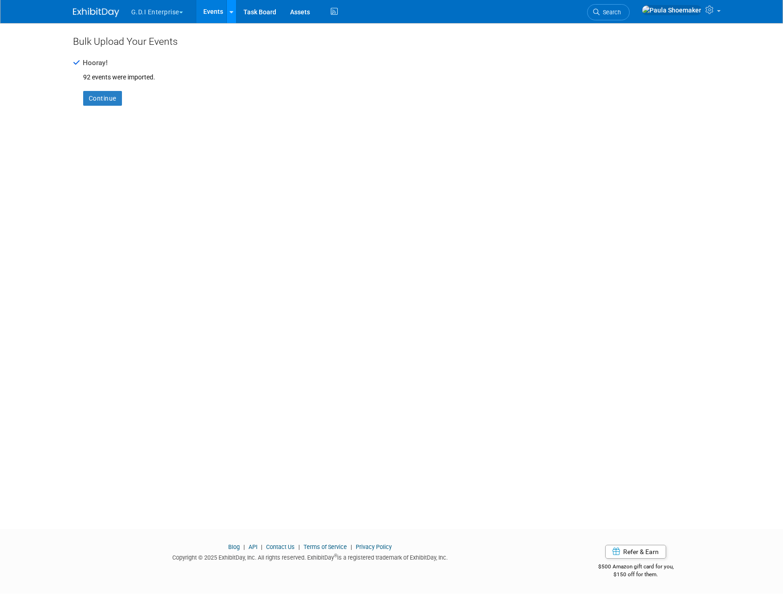
click at [231, 11] on icon at bounding box center [232, 12] width 4 height 6
click at [280, 52] on link "Bulk Upload Events" at bounding box center [306, 49] width 161 height 15
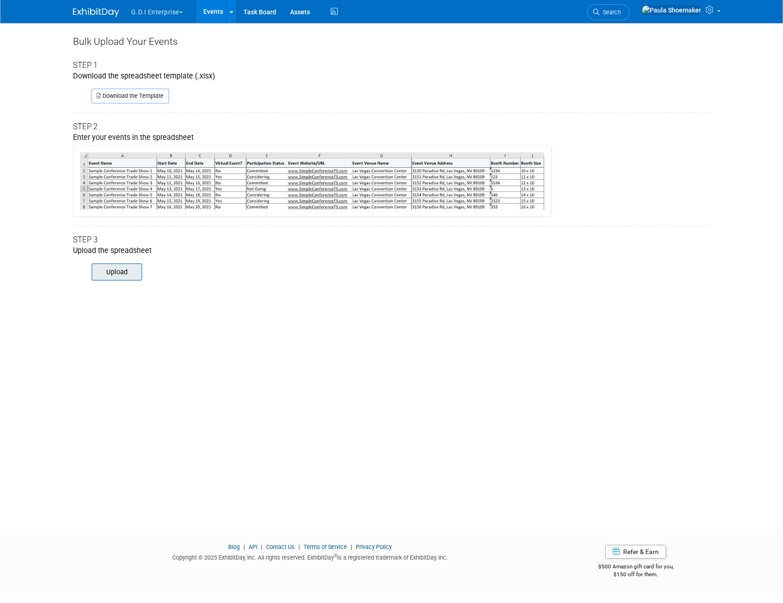
click at [114, 275] on input "file" at bounding box center [79, 272] width 126 height 16
type input "C:\fakepath\PE ED 14.xlsx"
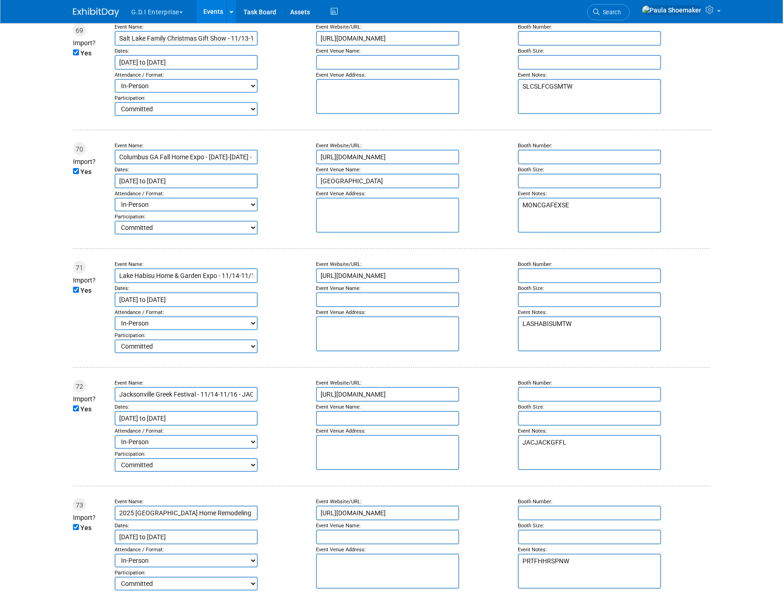
scroll to position [10608, 0]
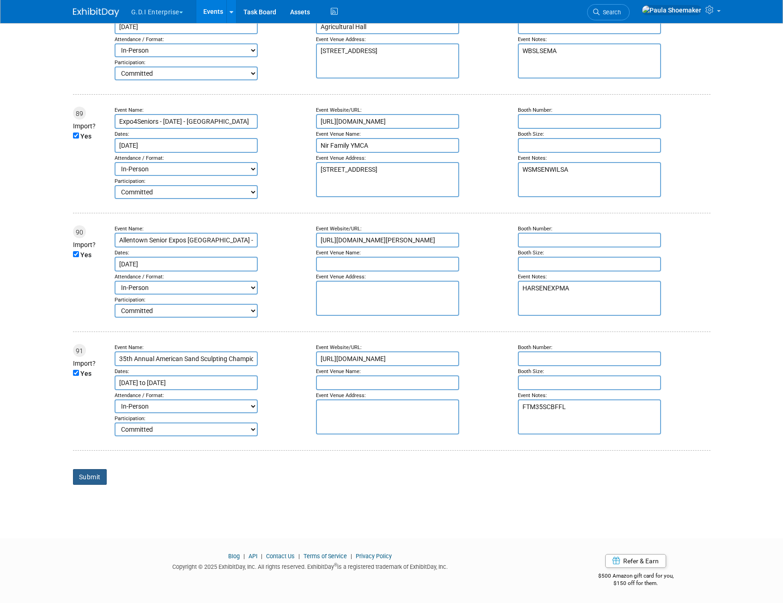
click at [91, 476] on input "Submit" at bounding box center [90, 477] width 34 height 16
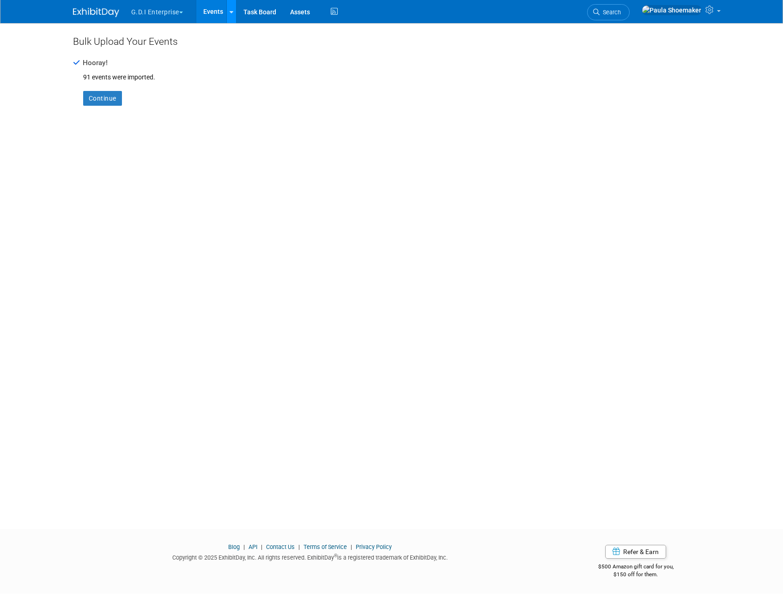
click at [229, 15] on link at bounding box center [231, 11] width 10 height 23
click at [245, 49] on icon at bounding box center [241, 49] width 10 height 6
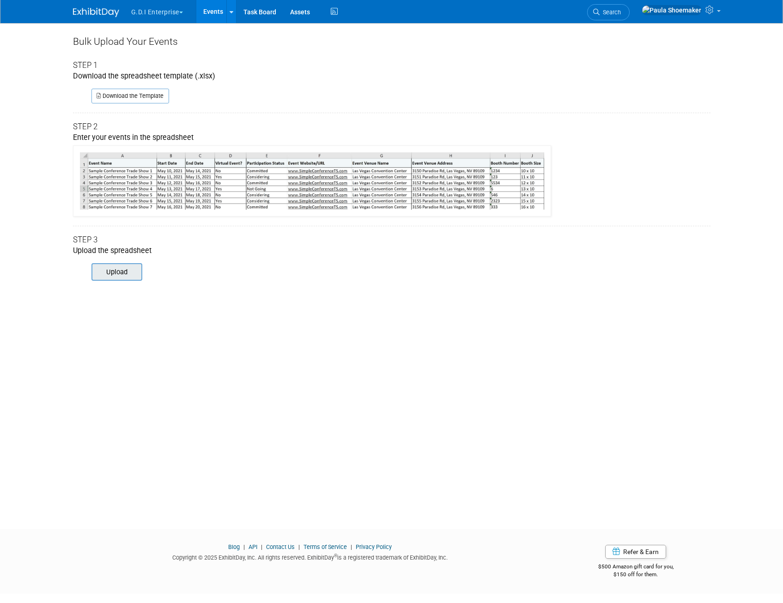
click at [122, 273] on input "file" at bounding box center [79, 272] width 126 height 16
type input "C:\fakepath\PE ED 15.xlsx"
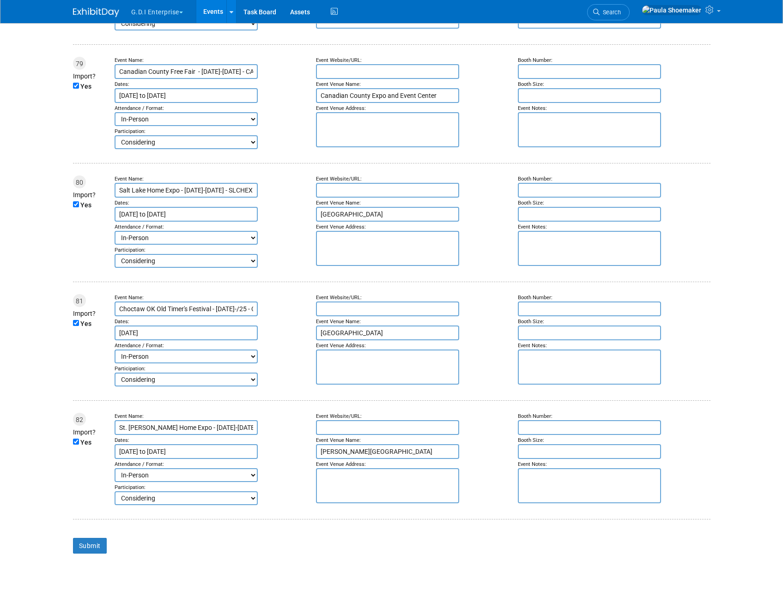
scroll to position [9531, 0]
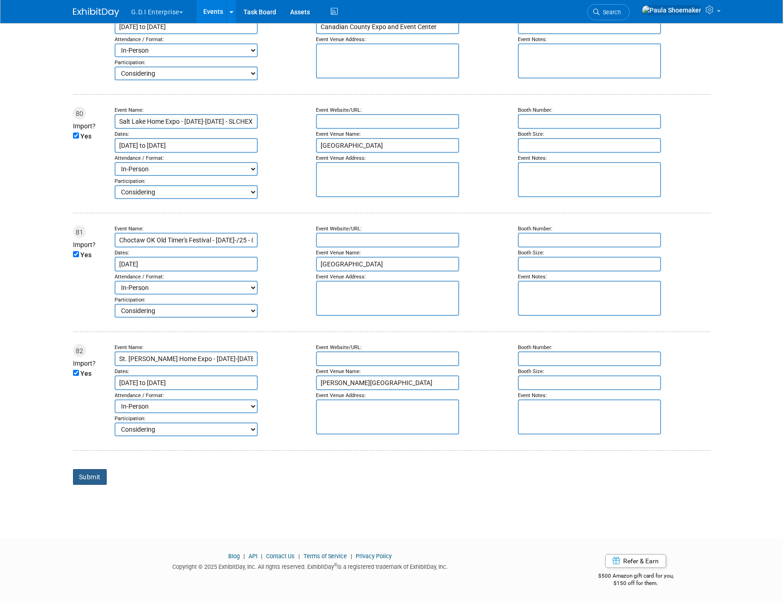
click at [97, 478] on input "Submit" at bounding box center [90, 477] width 34 height 16
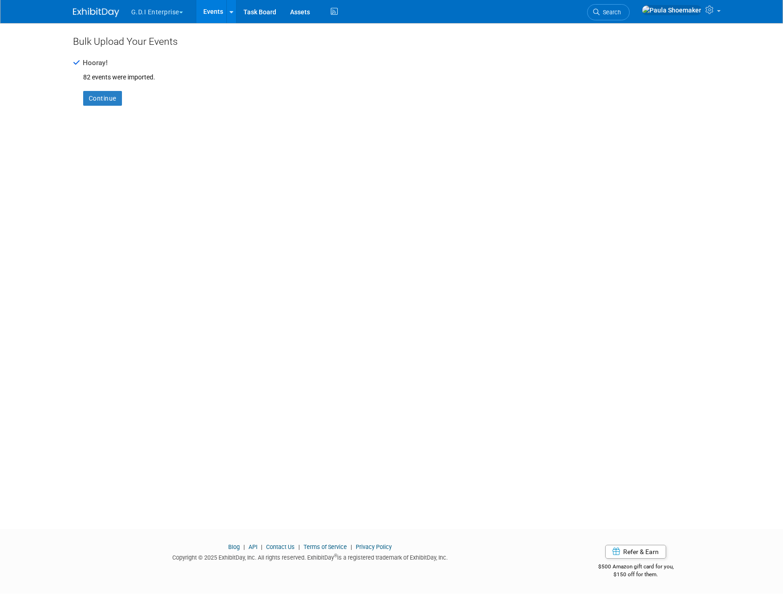
click at [445, 178] on div "Bulk Upload Your Events Hooray! 82 events were imported. Continue" at bounding box center [392, 268] width 652 height 490
click at [234, 13] on link at bounding box center [231, 11] width 10 height 23
click at [266, 49] on link "Bulk Upload Events" at bounding box center [306, 49] width 161 height 15
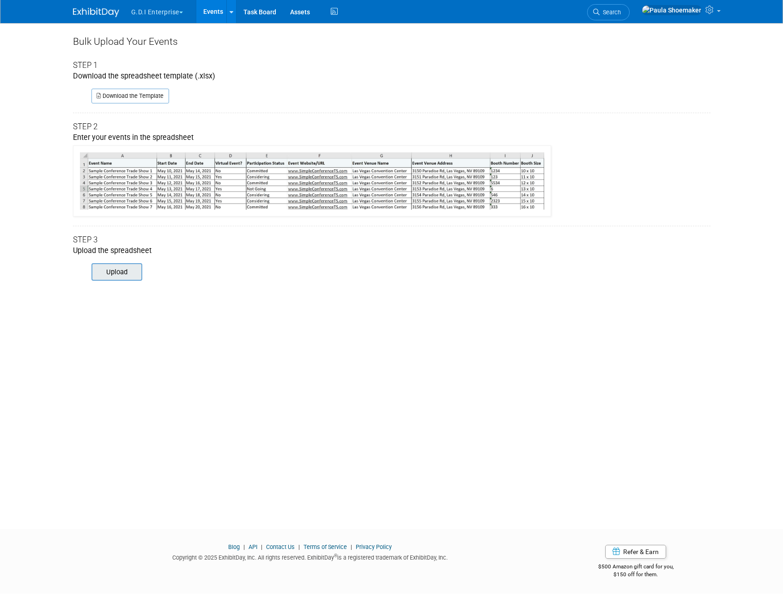
click at [120, 273] on input "file" at bounding box center [79, 272] width 126 height 16
type input "C:\fakepath\PE ED 16.xlsx"
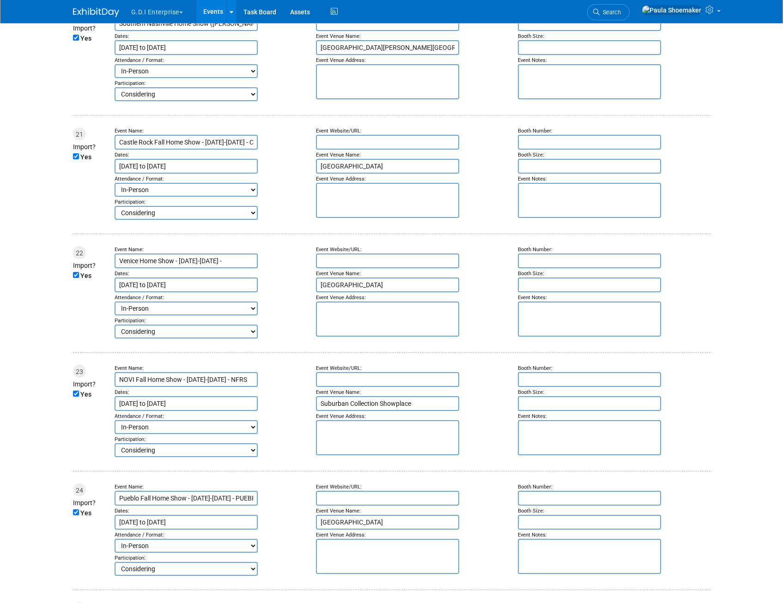
scroll to position [10129, 0]
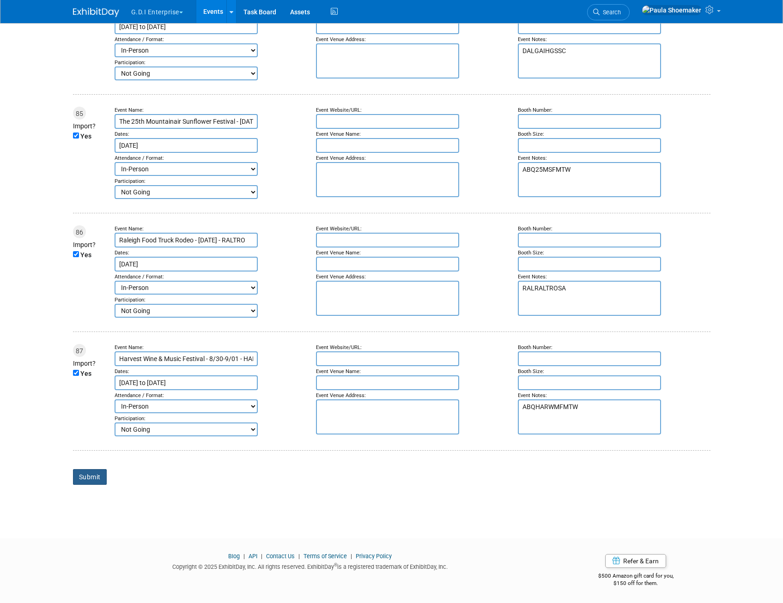
click at [93, 478] on input "Submit" at bounding box center [90, 477] width 34 height 16
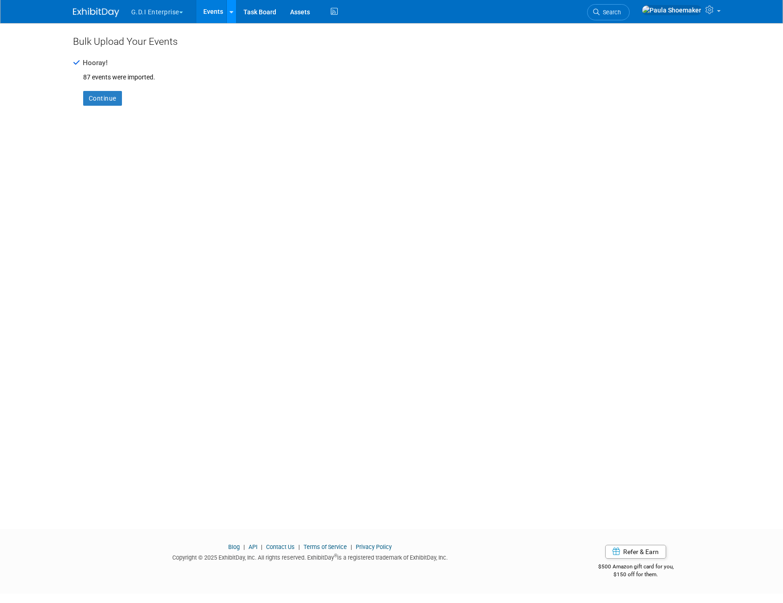
click at [231, 12] on icon at bounding box center [232, 12] width 4 height 6
click at [263, 48] on link "Bulk Upload Events" at bounding box center [306, 49] width 161 height 15
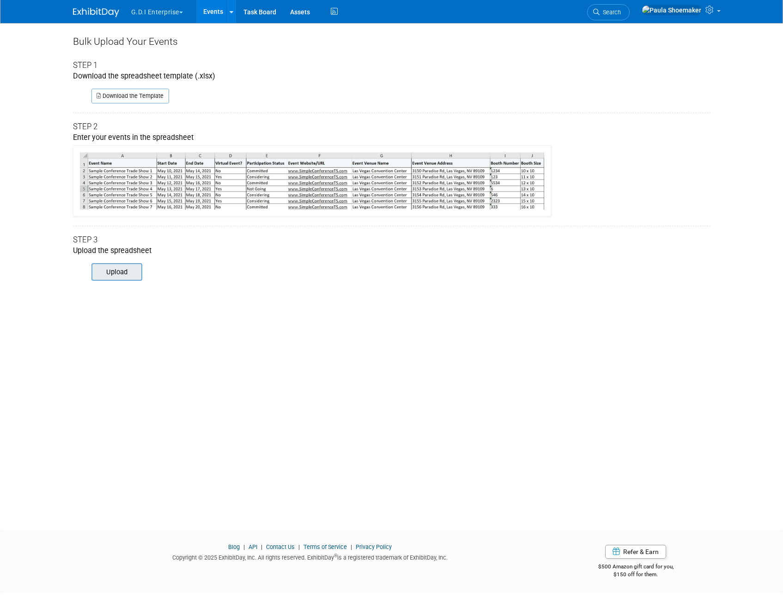
click at [114, 271] on input "file" at bounding box center [79, 272] width 126 height 16
type input "C:\fakepath\PE ED 17.xlsx"
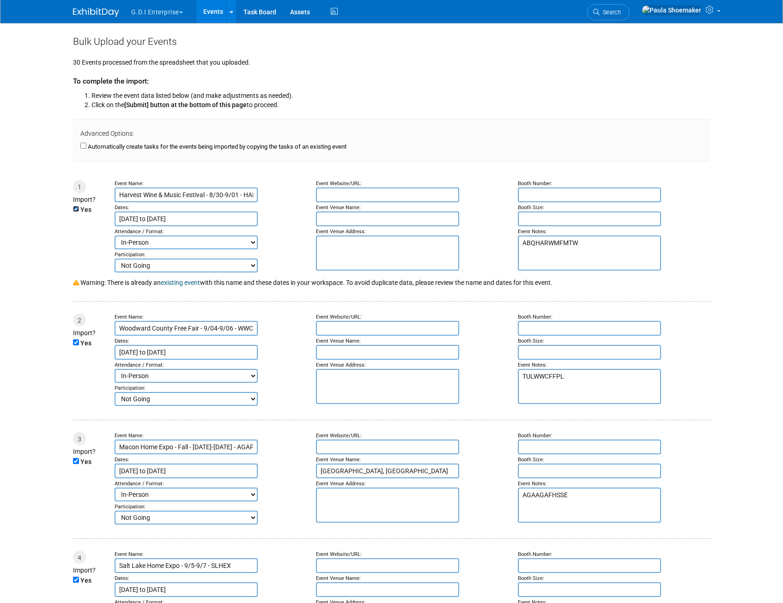
click at [74, 210] on input "Yes" at bounding box center [76, 209] width 6 height 6
checkbox input "false"
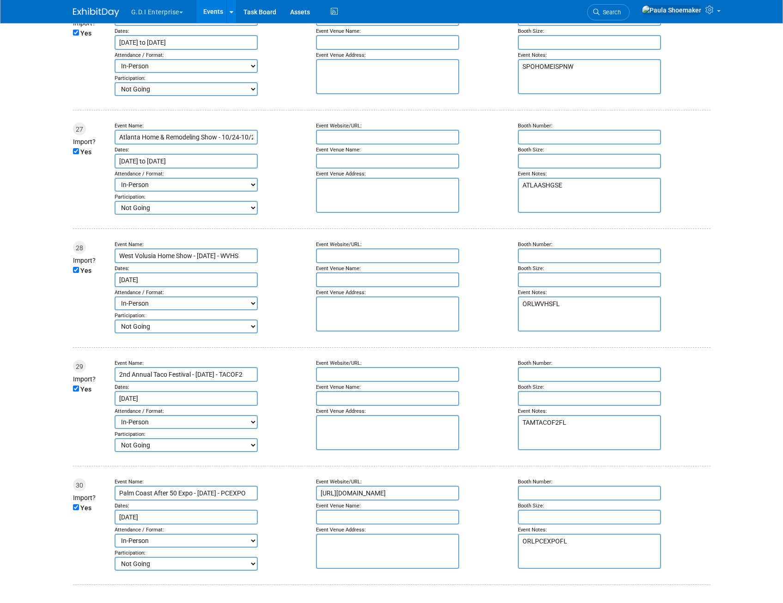
scroll to position [3322, 0]
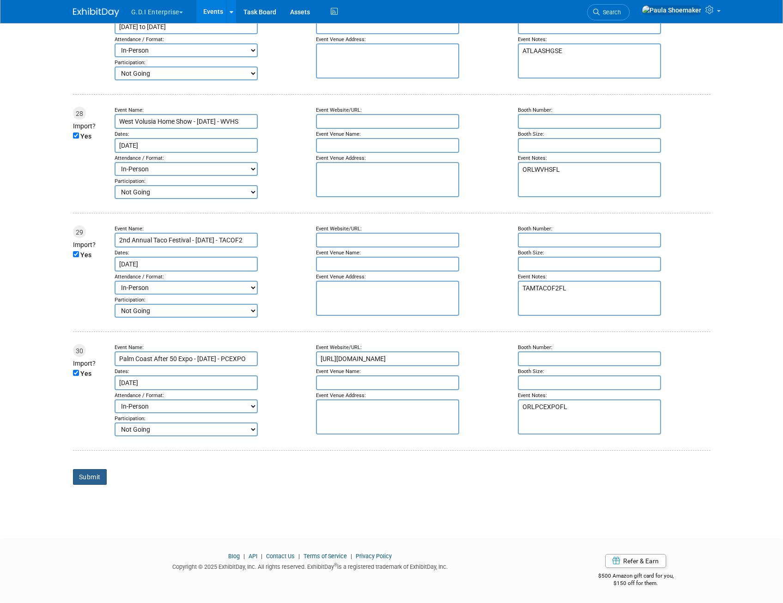
click at [98, 479] on input "Submit" at bounding box center [90, 477] width 34 height 16
